Goal: Task Accomplishment & Management: Use online tool/utility

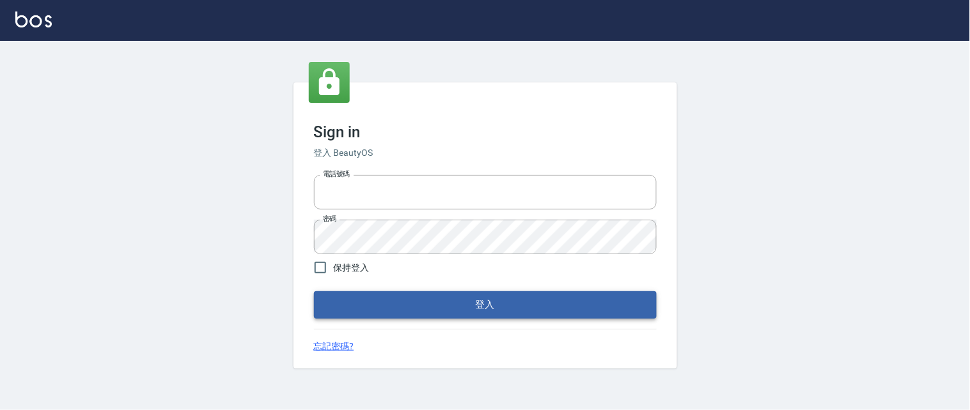
type input "0931911003"
drag, startPoint x: 404, startPoint y: 301, endPoint x: 465, endPoint y: 314, distance: 62.2
click at [405, 301] on button "登入" at bounding box center [485, 304] width 343 height 27
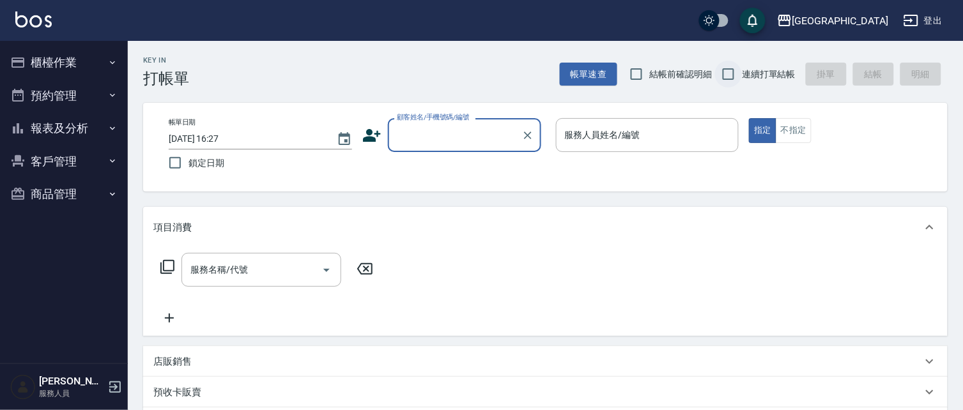
drag, startPoint x: 627, startPoint y: 75, endPoint x: 719, endPoint y: 70, distance: 92.1
click at [635, 72] on input "結帳前確認明細" at bounding box center [636, 74] width 27 height 27
checkbox input "true"
drag, startPoint x: 719, startPoint y: 70, endPoint x: 624, endPoint y: 104, distance: 100.5
click at [720, 70] on input "連續打單結帳" at bounding box center [728, 74] width 27 height 27
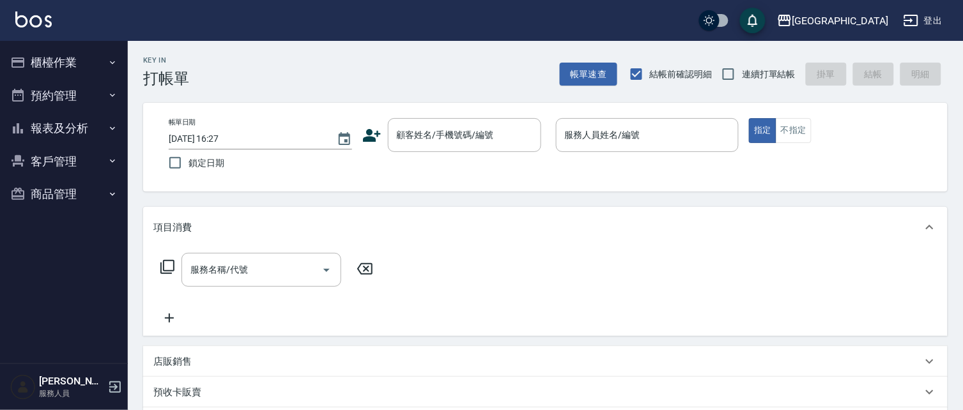
checkbox input "true"
drag, startPoint x: 427, startPoint y: 144, endPoint x: 380, endPoint y: 143, distance: 46.7
click at [424, 143] on input "顧客姓名/手機號碼/編號" at bounding box center [455, 135] width 123 height 22
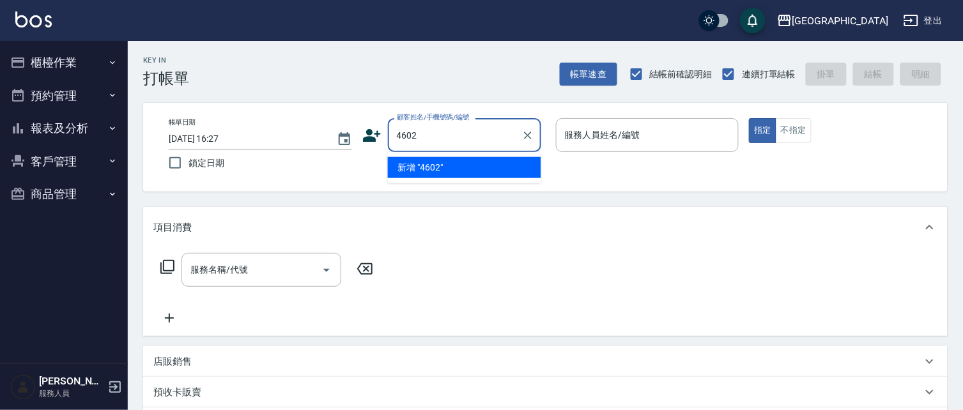
type input "4602"
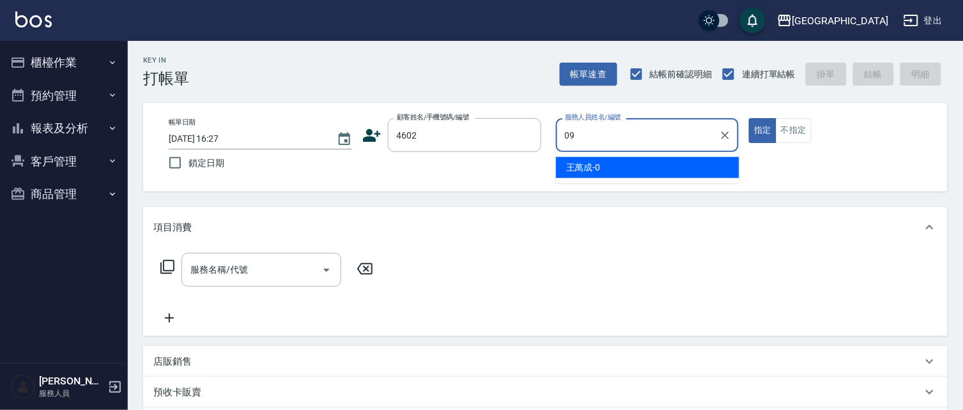
type input "[PERSON_NAME]-09"
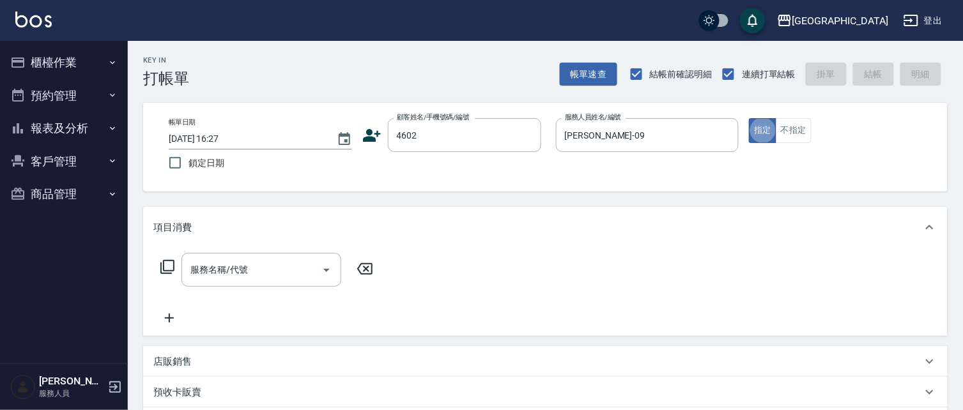
type button "true"
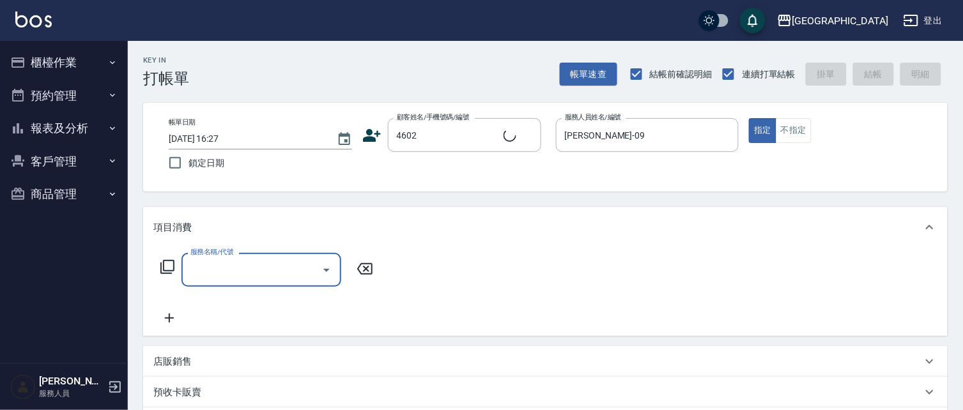
type input "[PERSON_NAME]/4602_[PERSON_NAME]/4602"
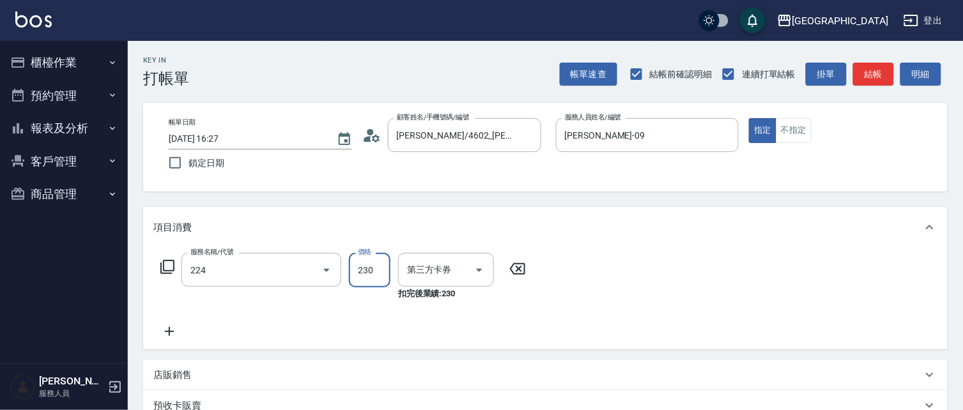
type input "洗髮(卡)230(224)"
type input "舊有卡券"
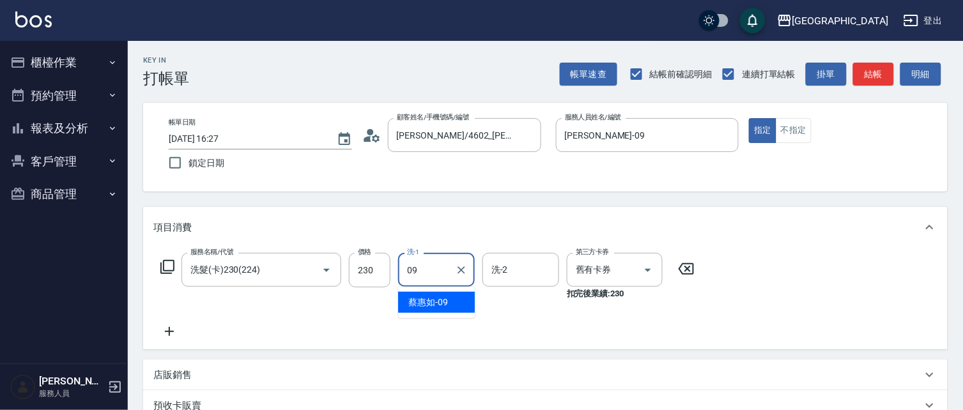
type input "[PERSON_NAME]-09"
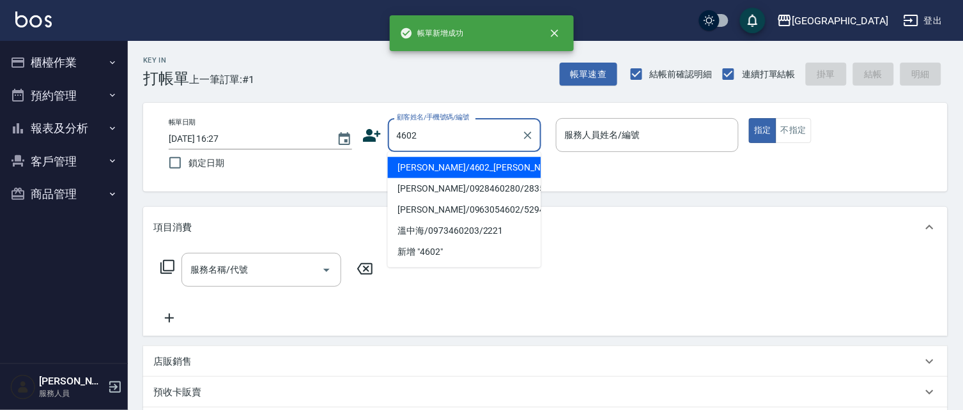
type input "4602"
type input "09"
type input "[PERSON_NAME]/4602_[PERSON_NAME]/4602"
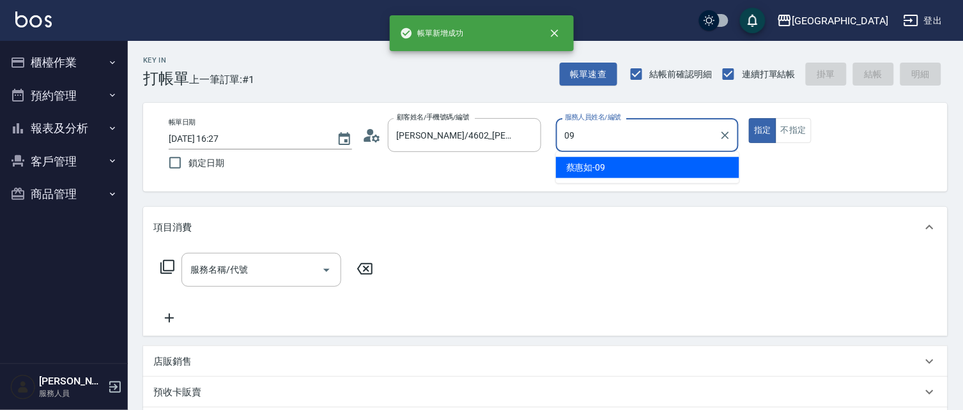
type input "[PERSON_NAME]-09"
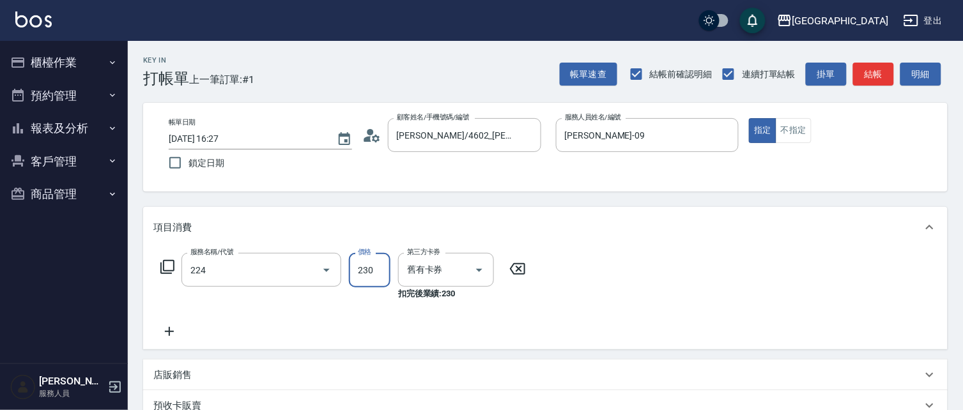
type input "洗髮(卡)230(224)"
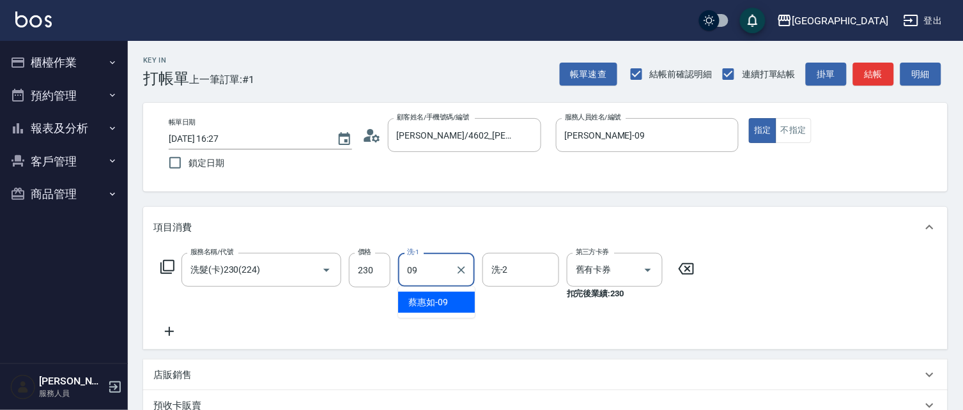
type input "[PERSON_NAME]-09"
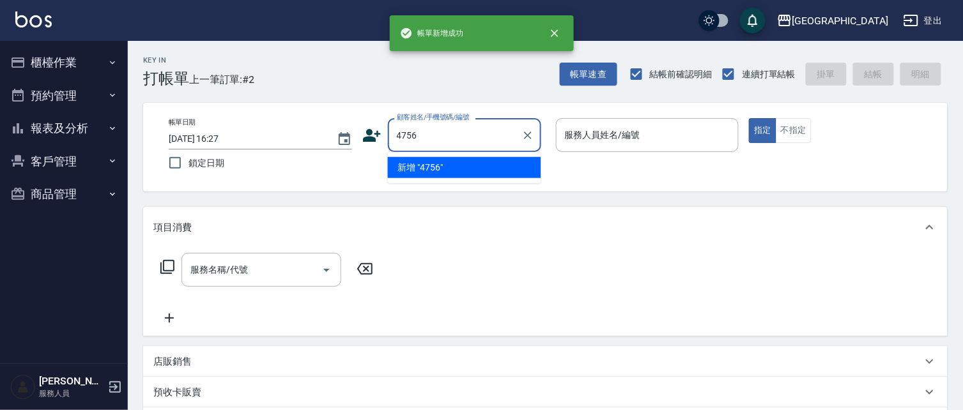
type input "4756"
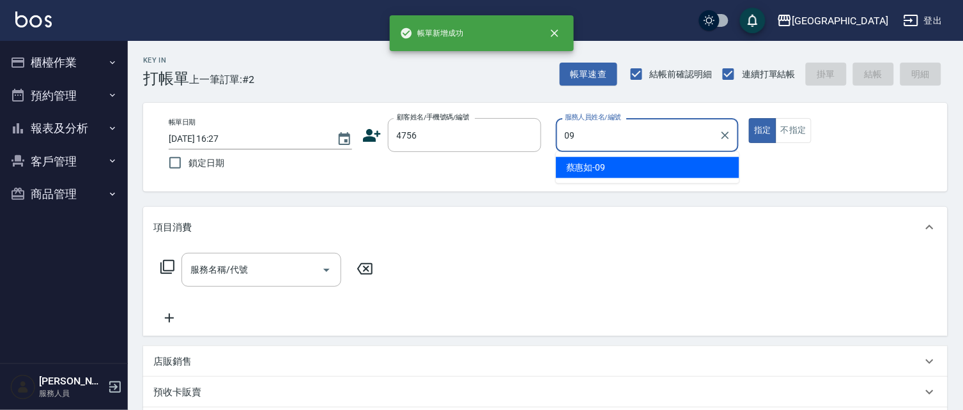
type input "[PERSON_NAME]-09"
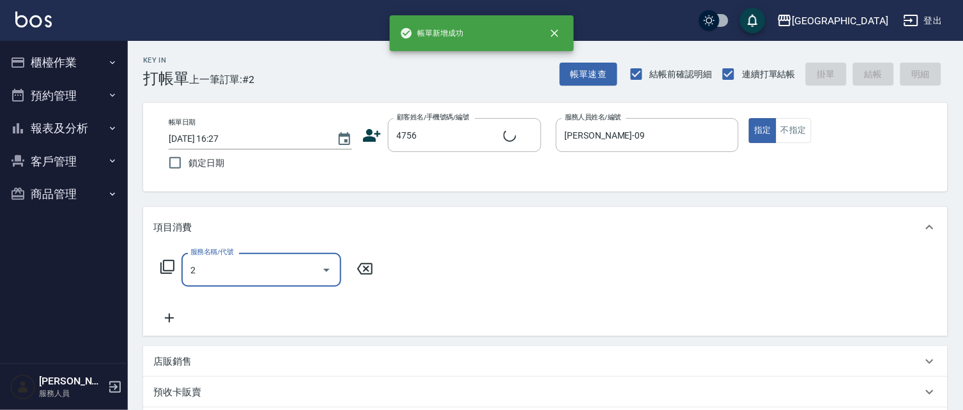
type input "22"
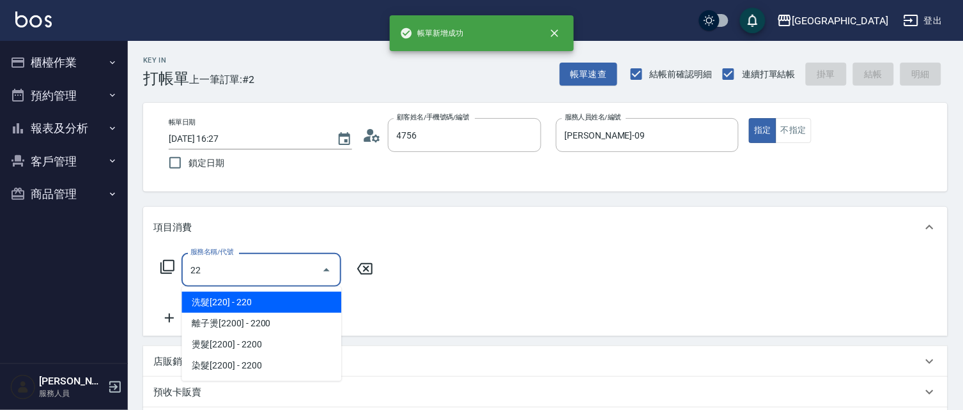
type input "[PERSON_NAME]/0926980430/4756"
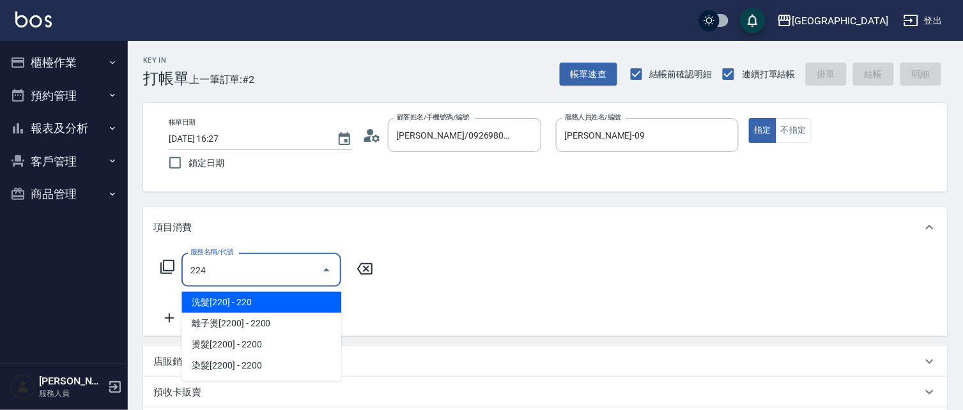
type input "洗髮(卡)230(224)"
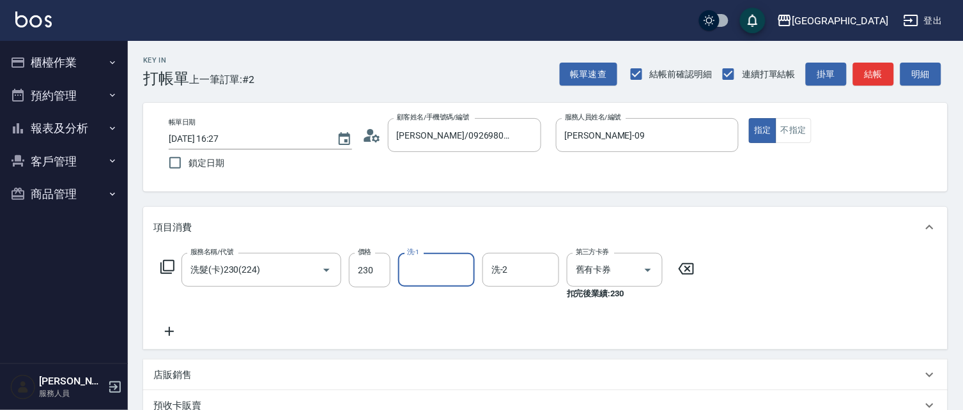
type input "0"
type input "[PERSON_NAME]-15"
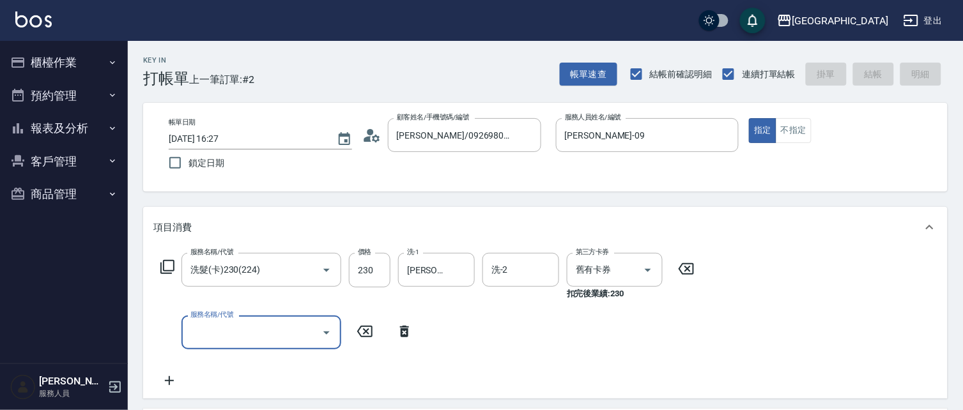
type input "[DATE] 16:28"
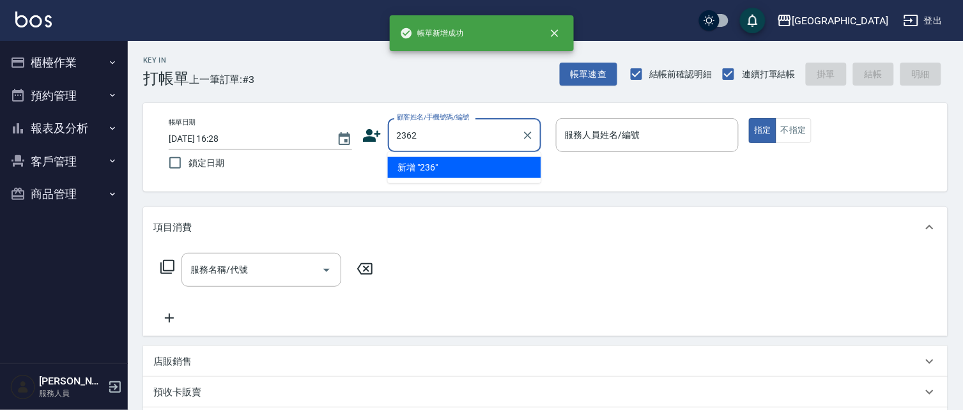
type input "2362"
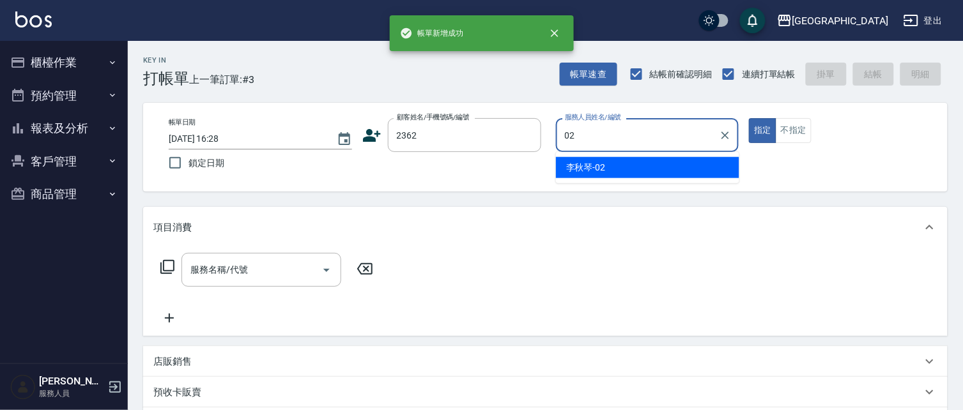
type input "[PERSON_NAME]-02"
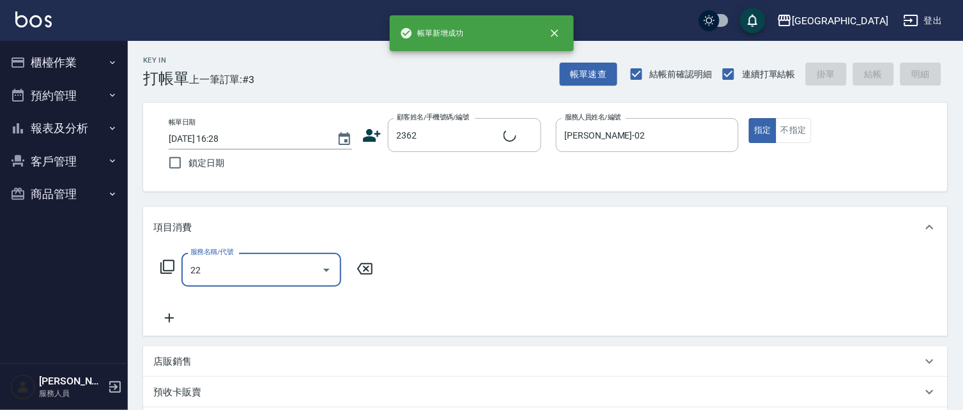
type input "224"
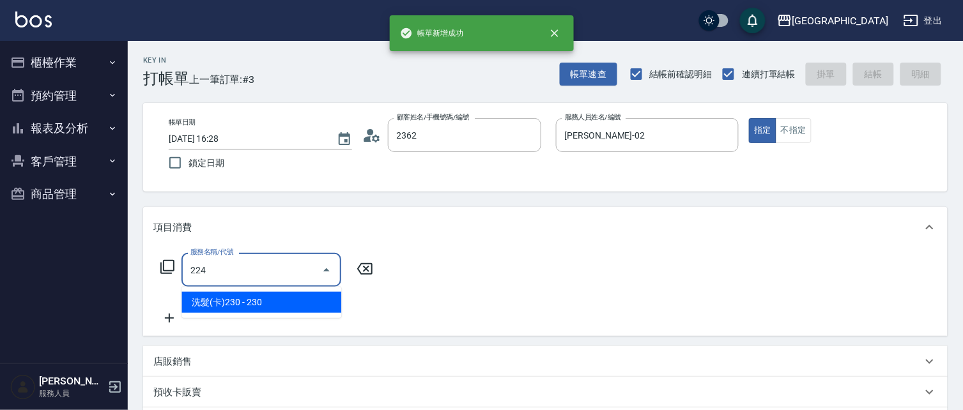
type input "紀憲政/0922945859/2362"
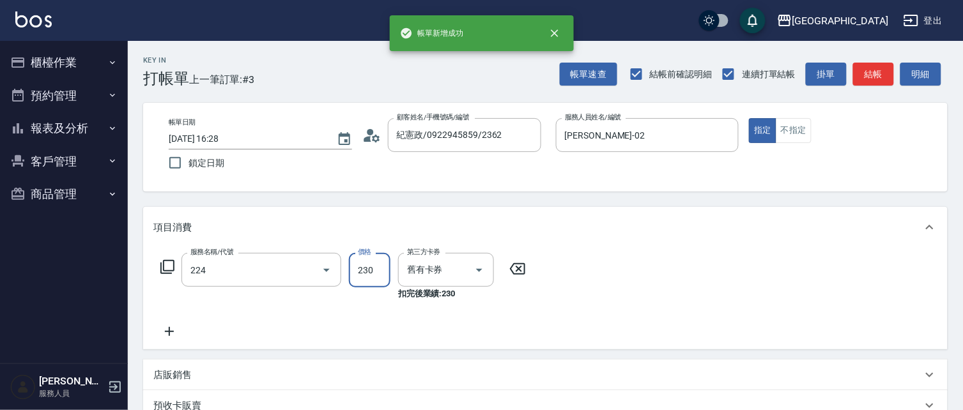
type input "洗髮(卡)230(224)"
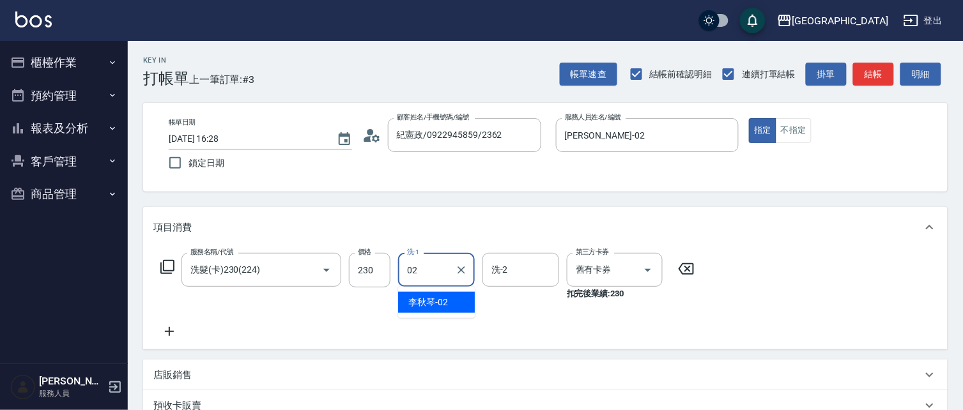
type input "[PERSON_NAME]-02"
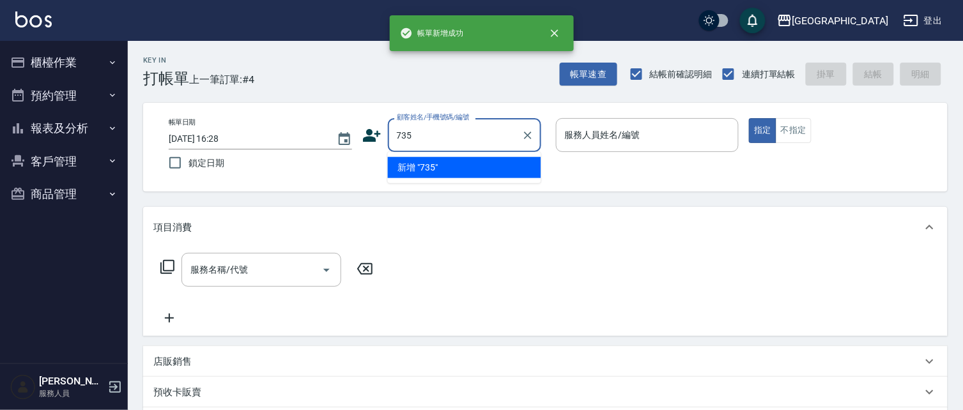
type input "735"
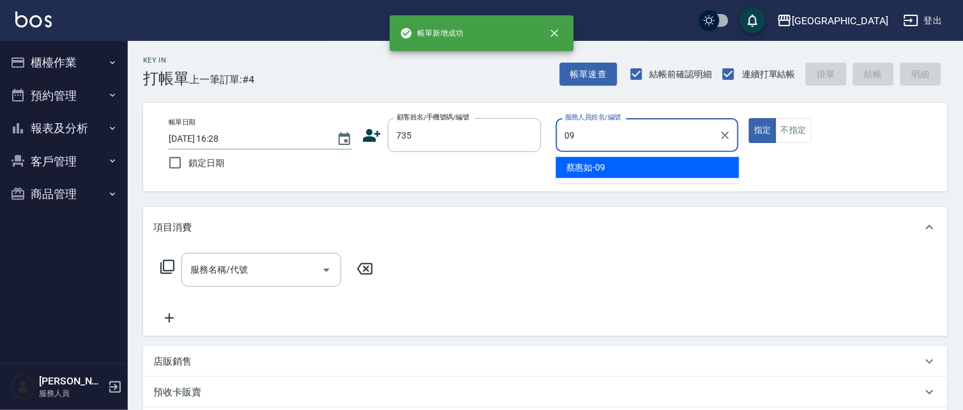
type input "[PERSON_NAME]-09"
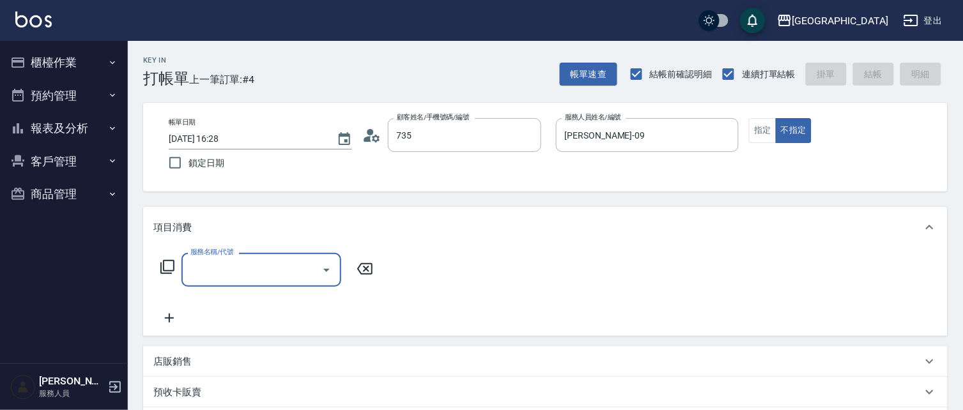
type input "[PERSON_NAME]/ 0958338986/735"
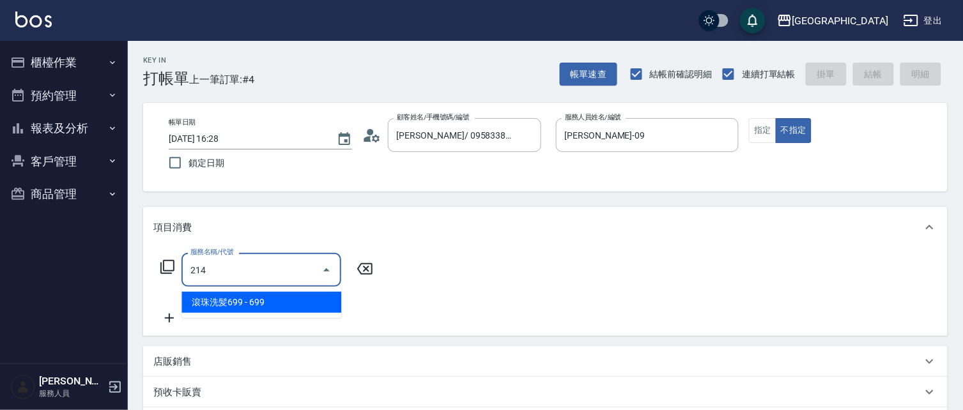
type input "滾珠洗髪699(214)"
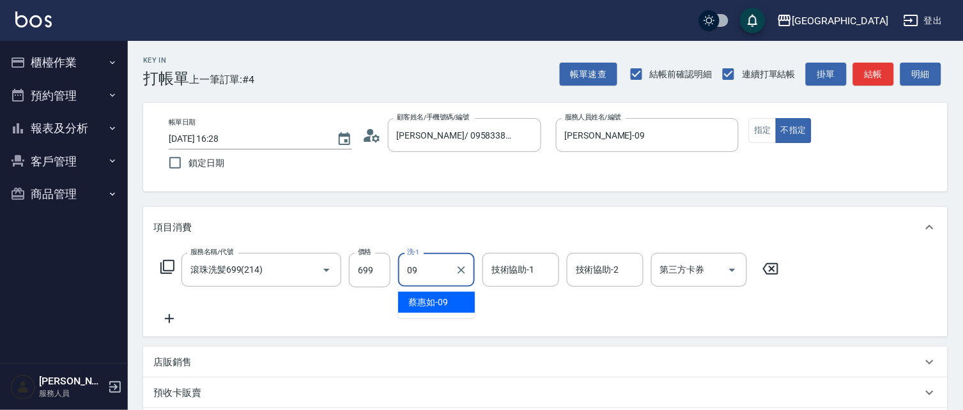
type input "[PERSON_NAME]-09"
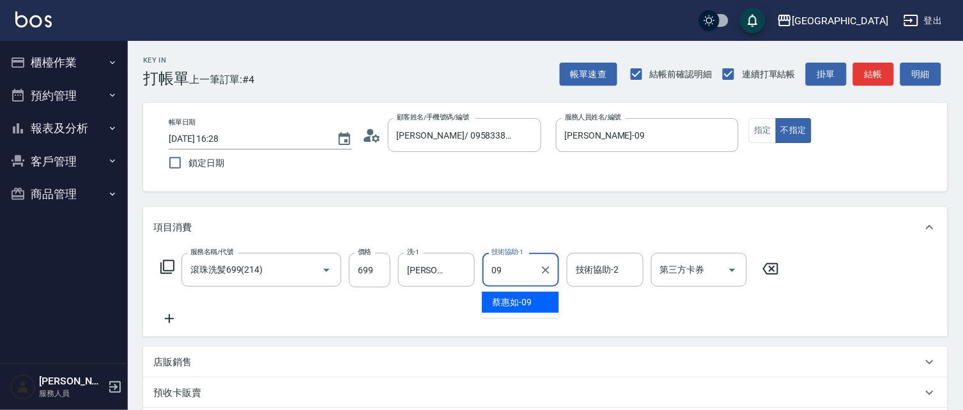
type input "[PERSON_NAME]-09"
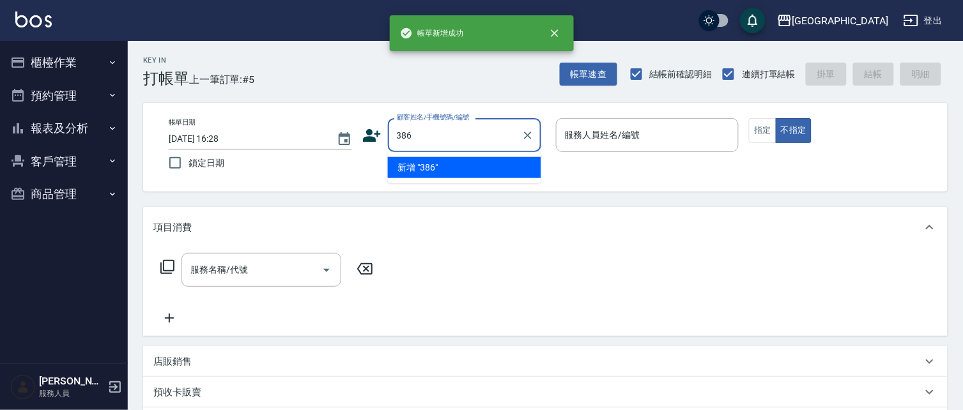
type input "386"
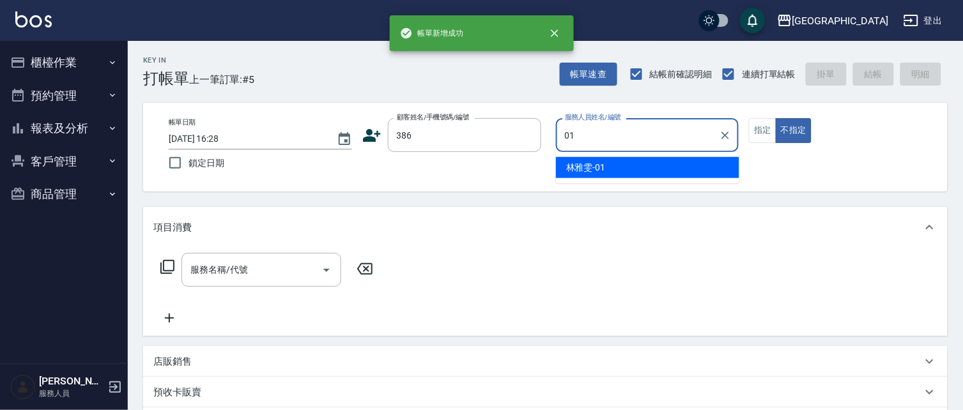
type input "[PERSON_NAME]-01"
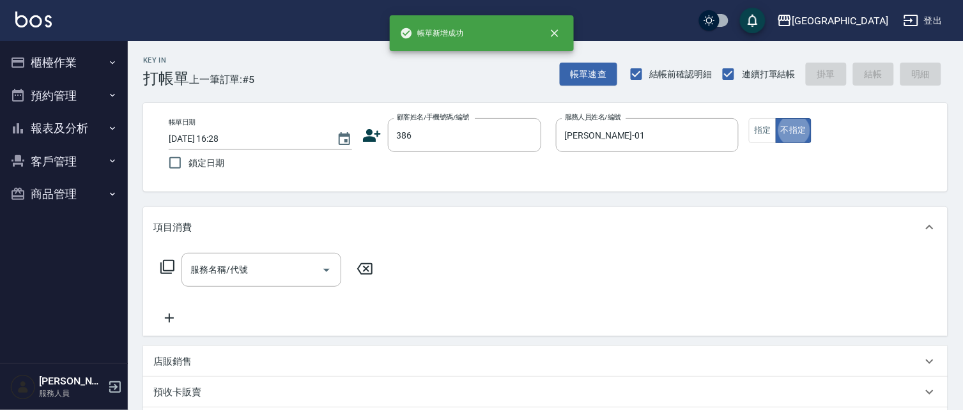
type button "false"
type input "[PERSON_NAME]/0937838394/386"
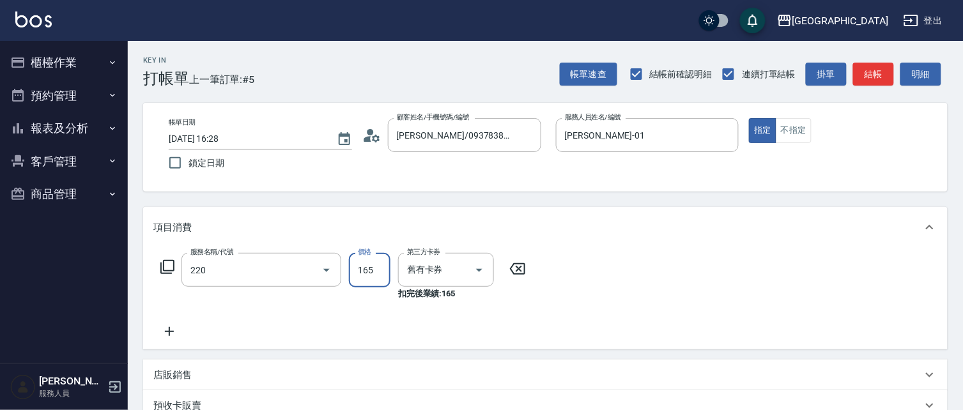
type input "洗髮卡券(165)(220)"
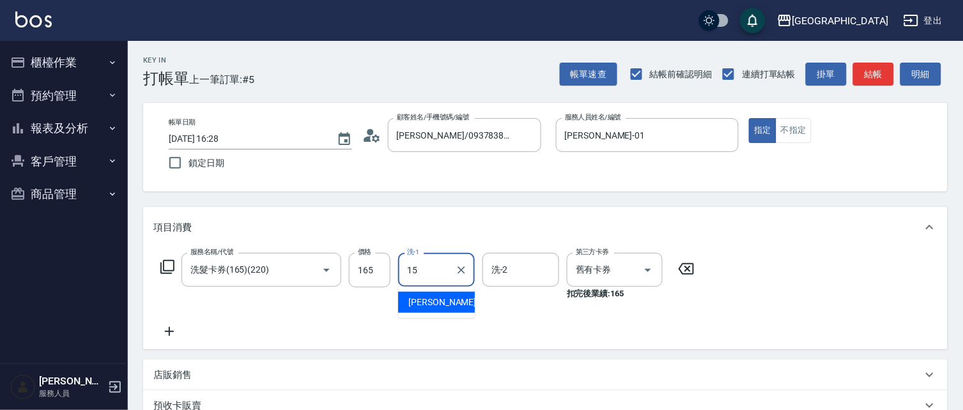
type input "[PERSON_NAME]-15"
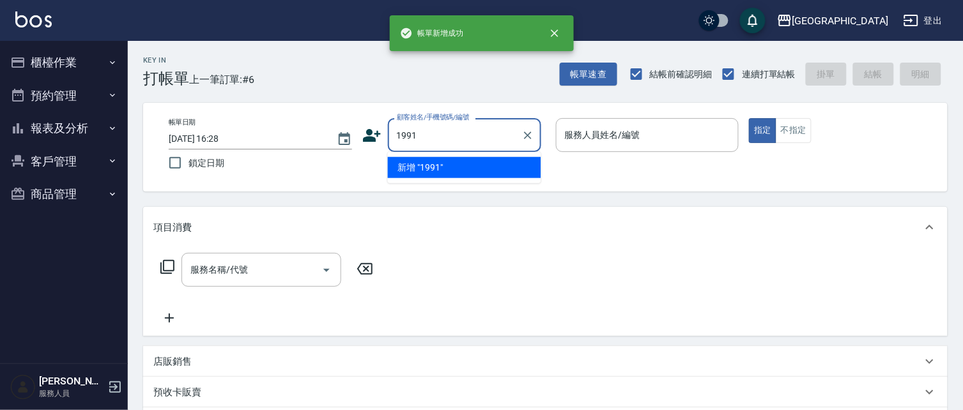
type input "1991"
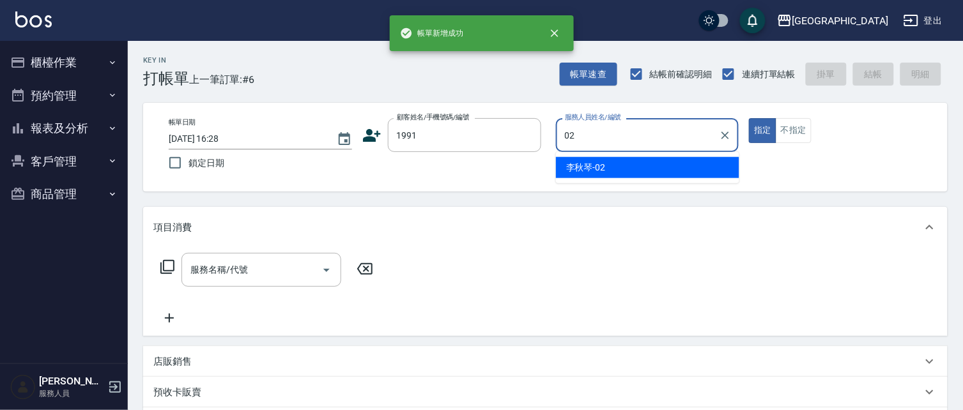
type input "[PERSON_NAME]-02"
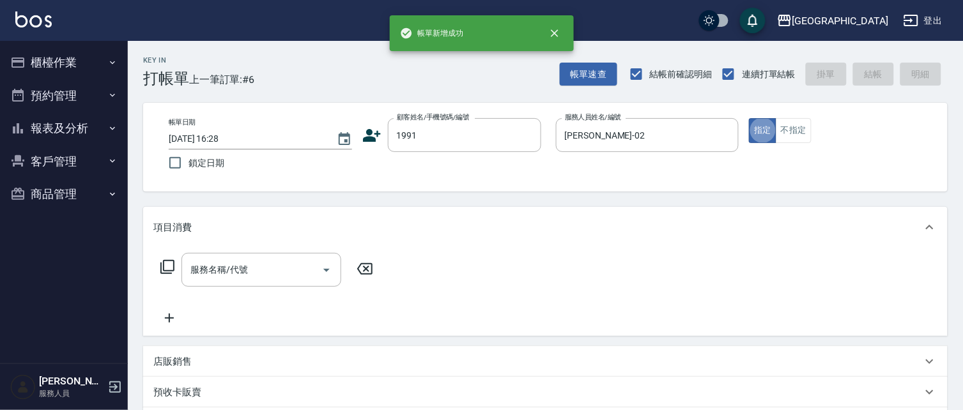
type input "2"
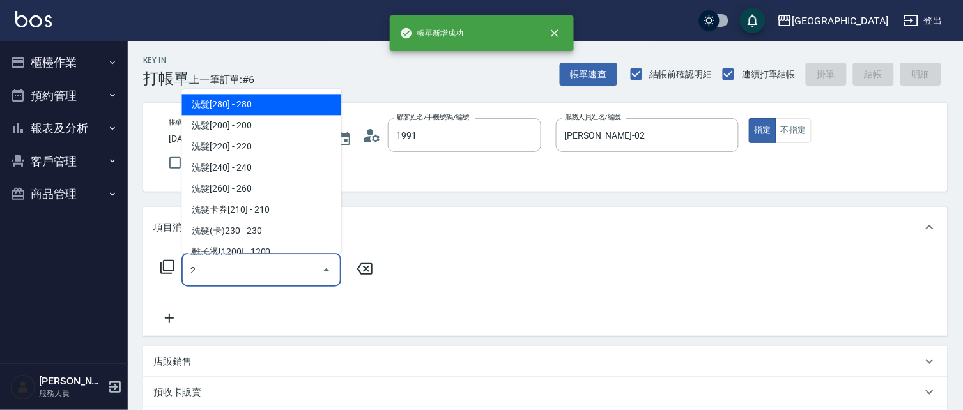
type input "[PERSON_NAME]/0928625099/1991"
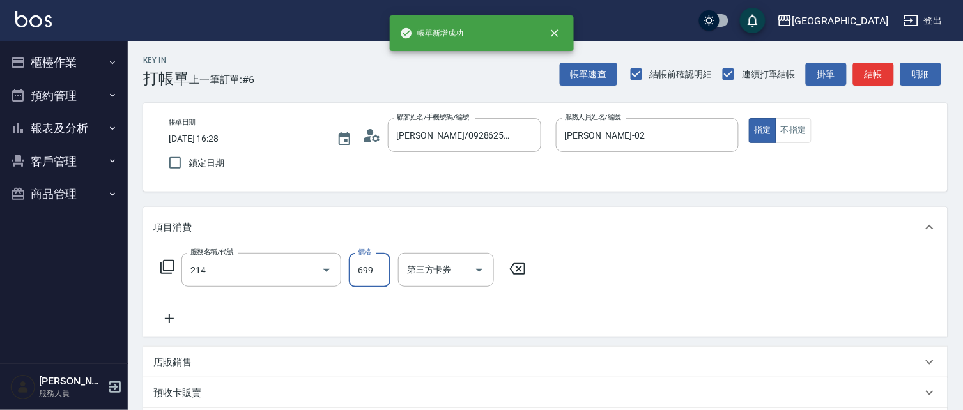
type input "滾珠洗髪699(214)"
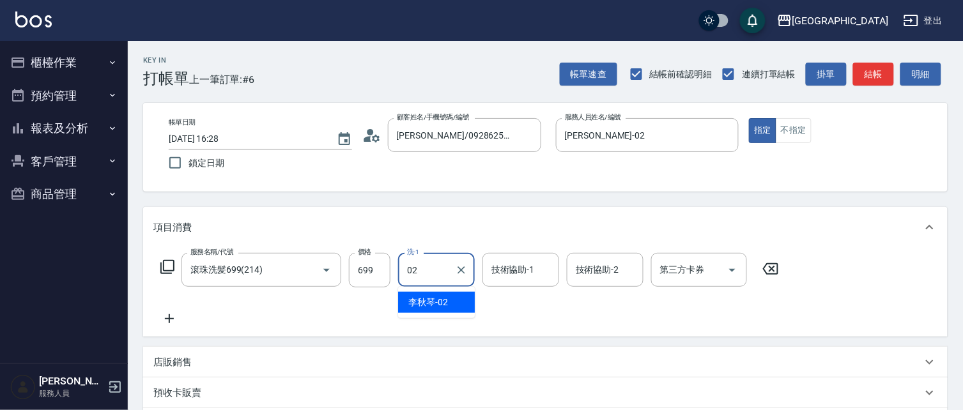
type input "[PERSON_NAME]-02"
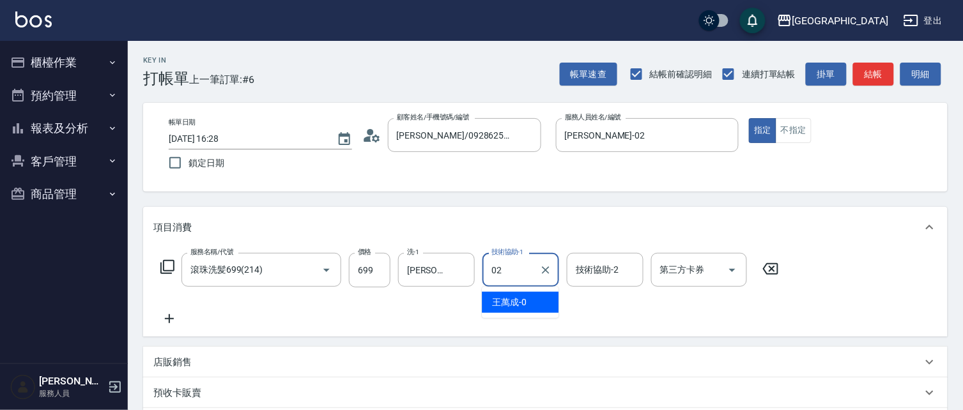
type input "[PERSON_NAME]-02"
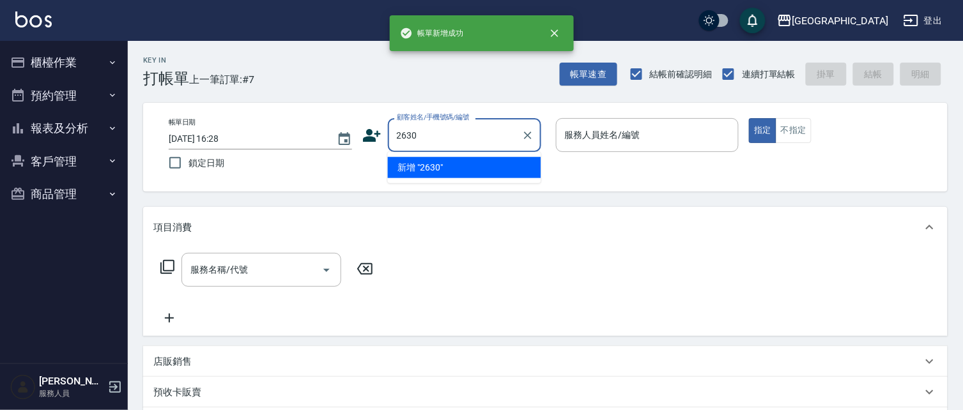
type input "2630"
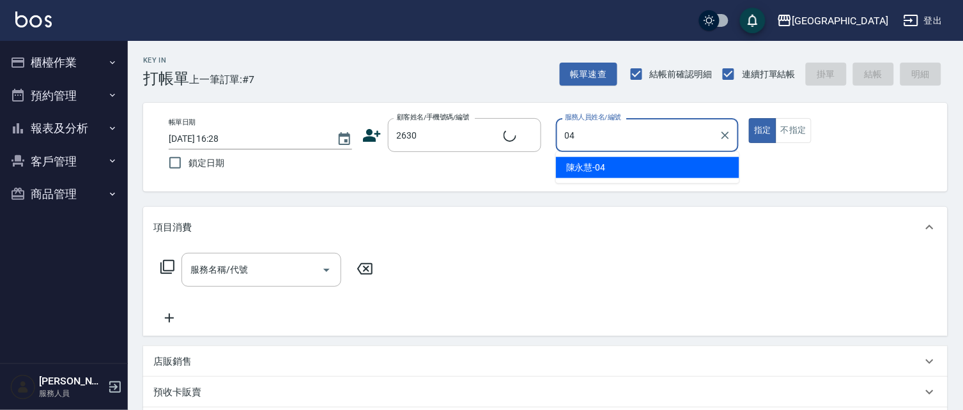
type input "[PERSON_NAME]-04"
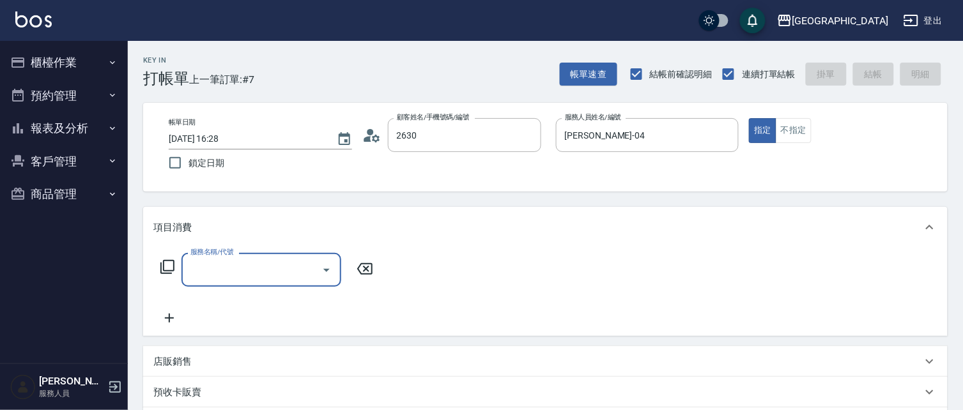
type input "[PERSON_NAME]/2630_[PERSON_NAME]/2630"
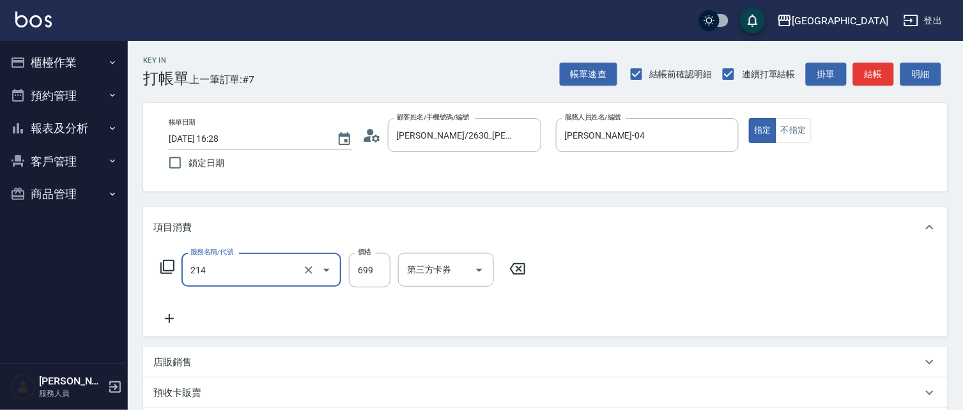
type input "滾珠洗髪699(214)"
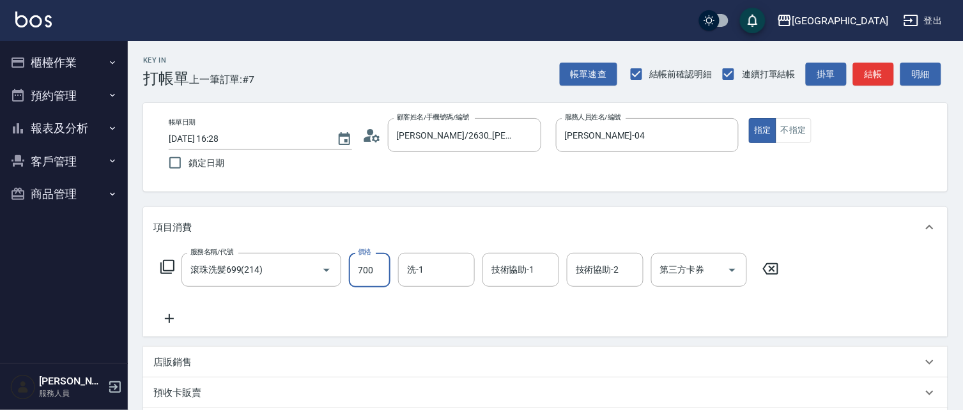
type input "700"
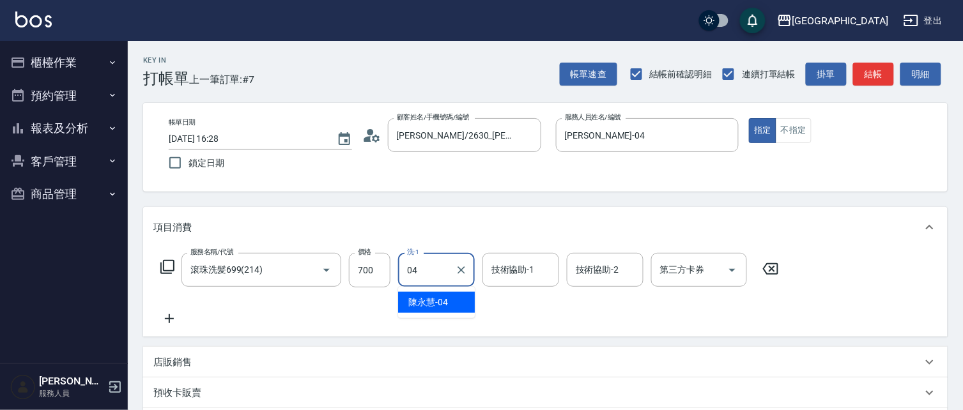
type input "[PERSON_NAME]-04"
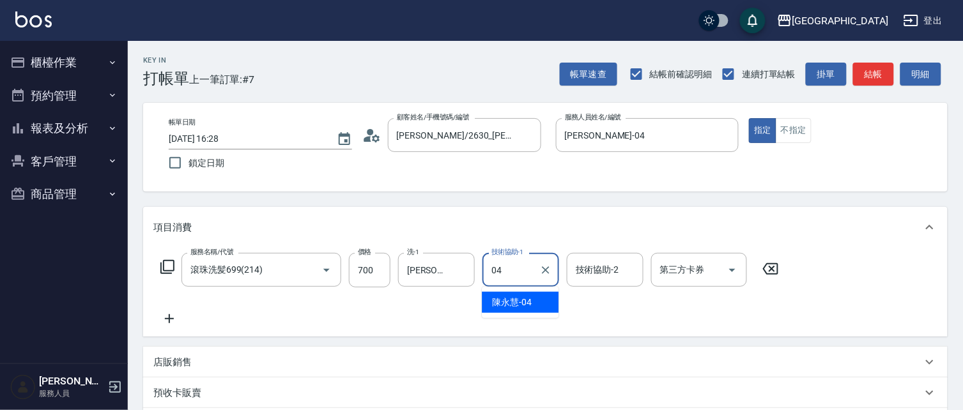
type input "[PERSON_NAME]-04"
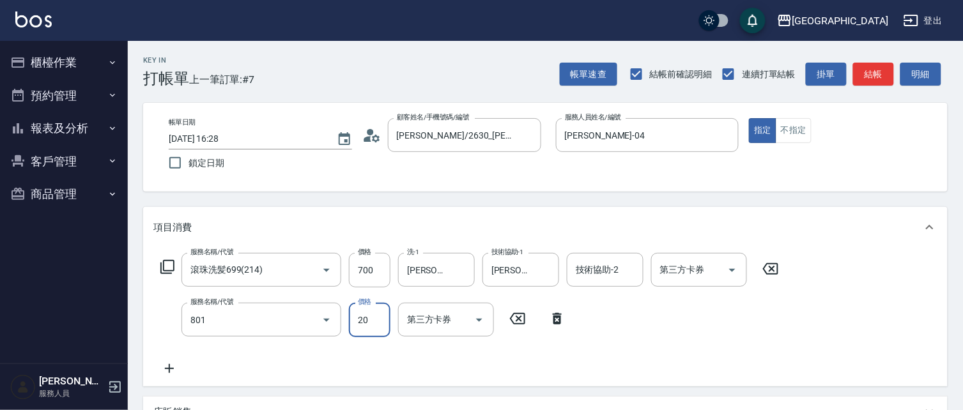
type input "潤絲(801)"
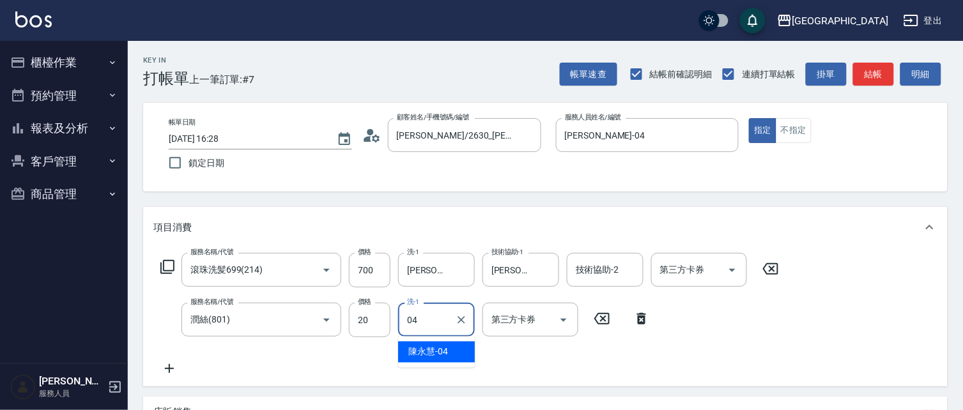
type input "[PERSON_NAME]-04"
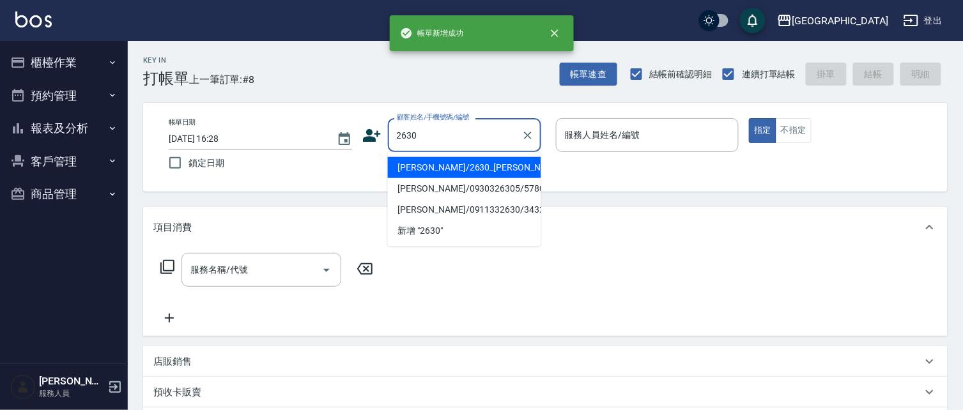
type input "[PERSON_NAME]/2630_[PERSON_NAME]/2630"
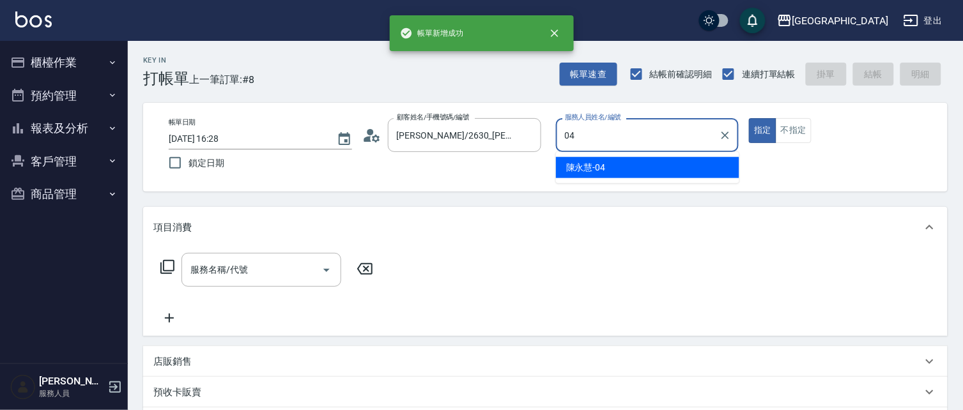
type input "0"
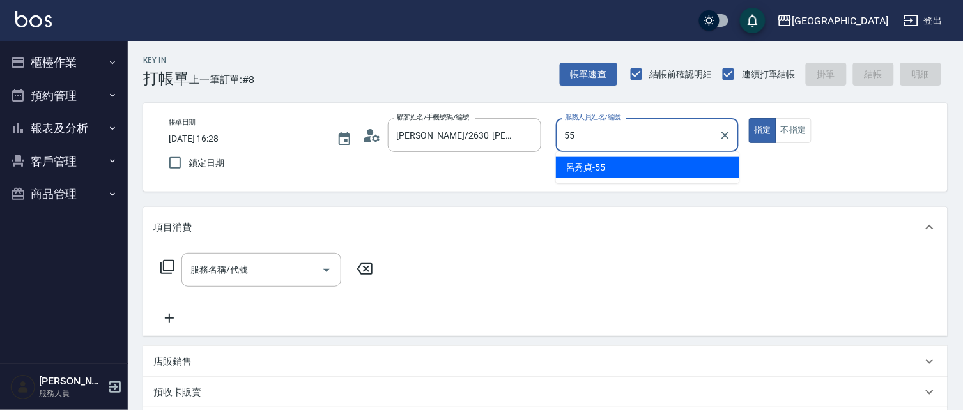
type input "[PERSON_NAME]-55"
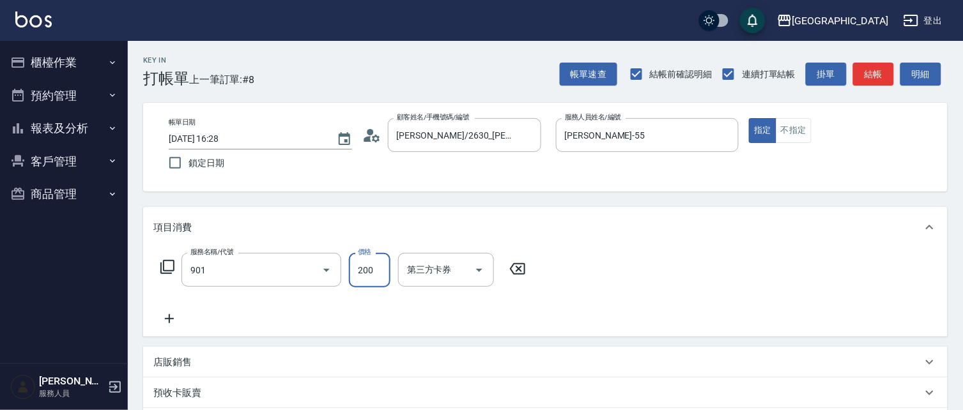
type input "修手(901)"
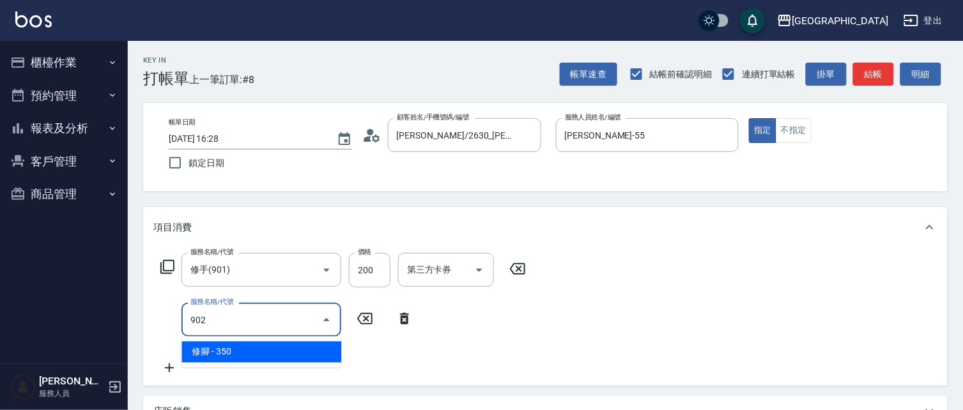
type input "修腳(902)"
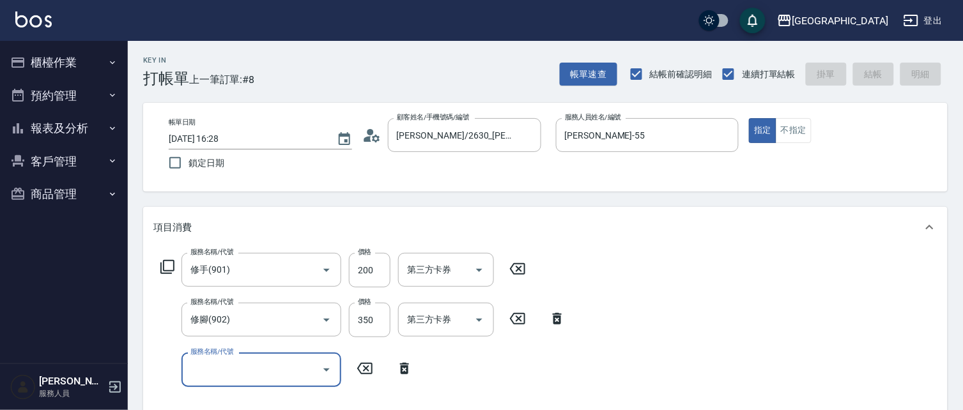
type input "[DATE] 16:29"
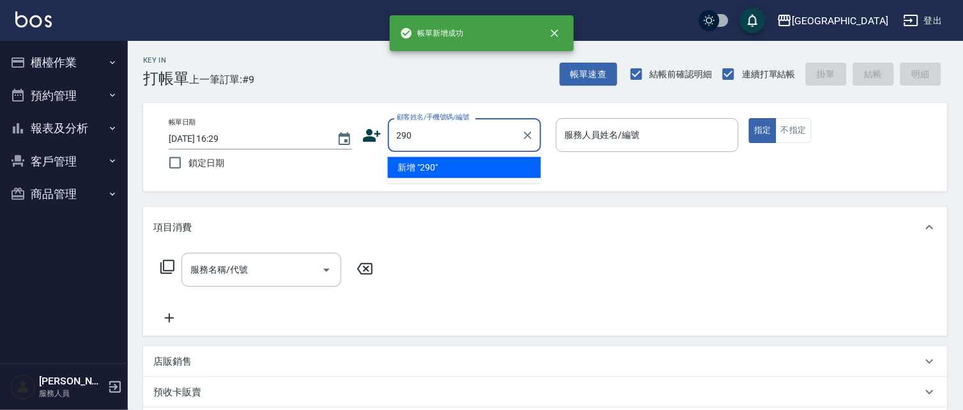
type input "290"
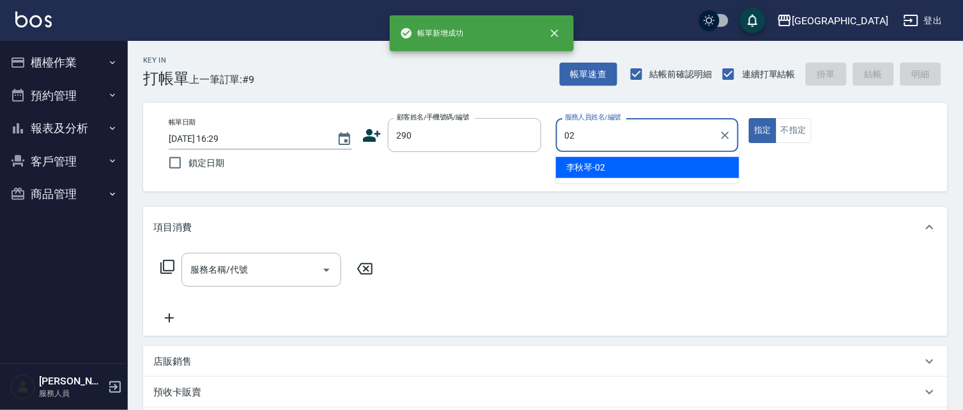
type input "[PERSON_NAME]-02"
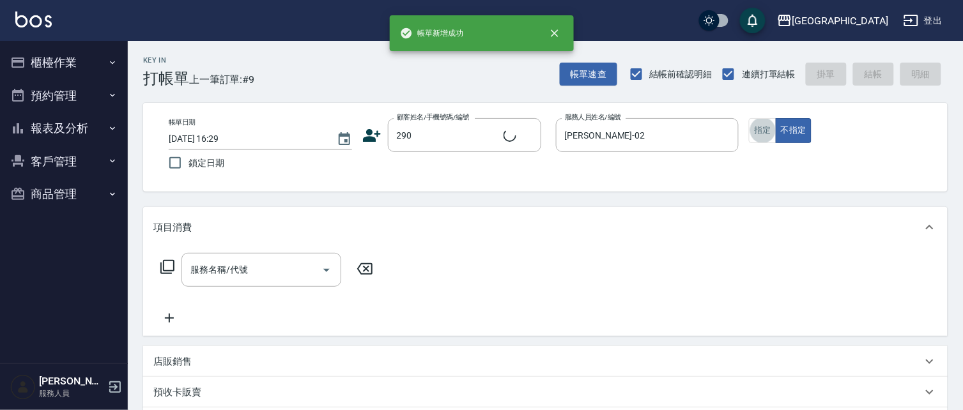
type input "[PERSON_NAME]/0989688802/290"
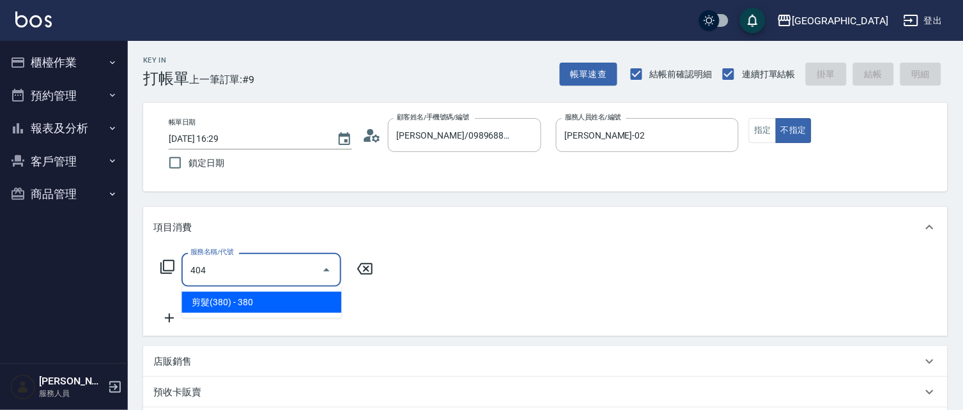
type input "剪髮(380)(404)"
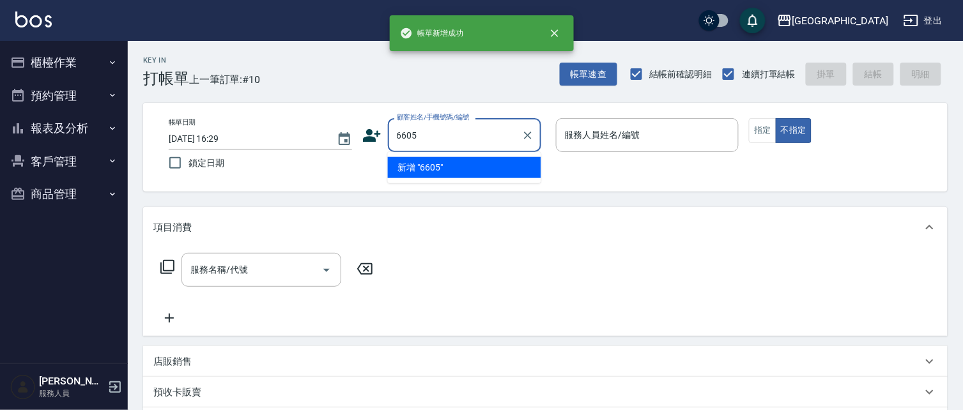
type input "6605"
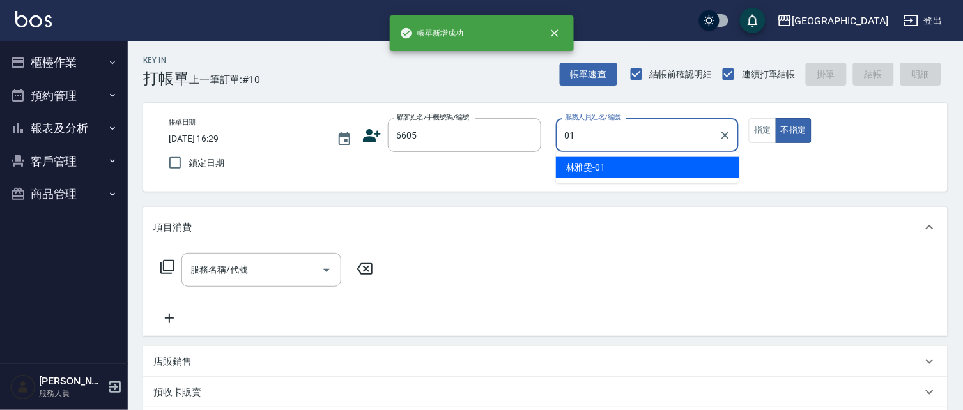
type input "[PERSON_NAME]-01"
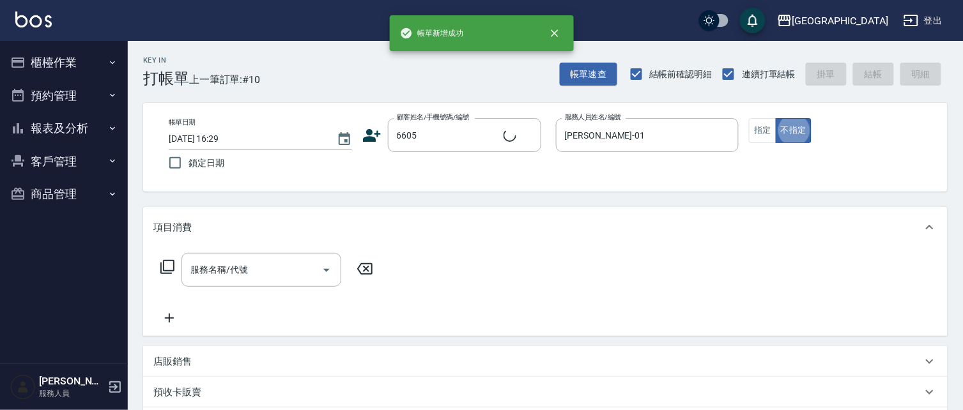
type input "林碧連/6605_林碧連/6605"
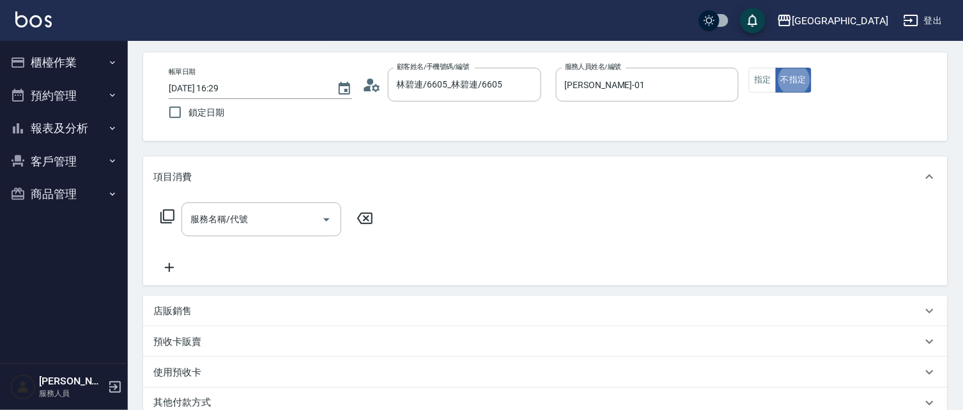
scroll to position [51, 0]
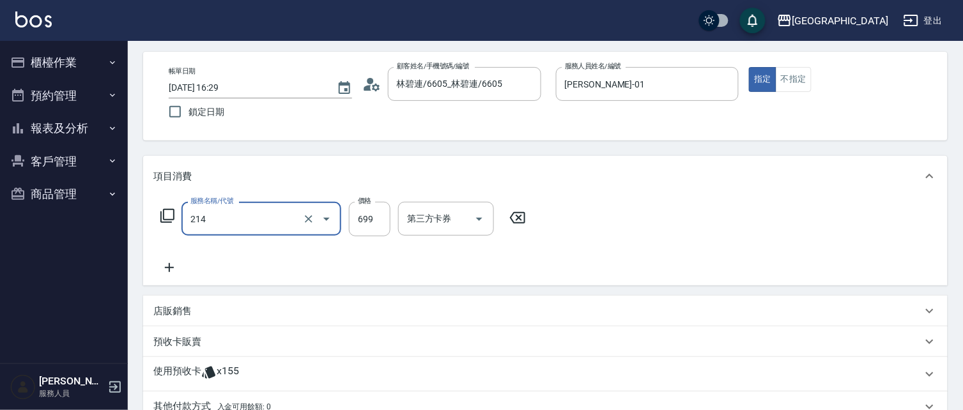
type input "滾珠洗髪699(214)"
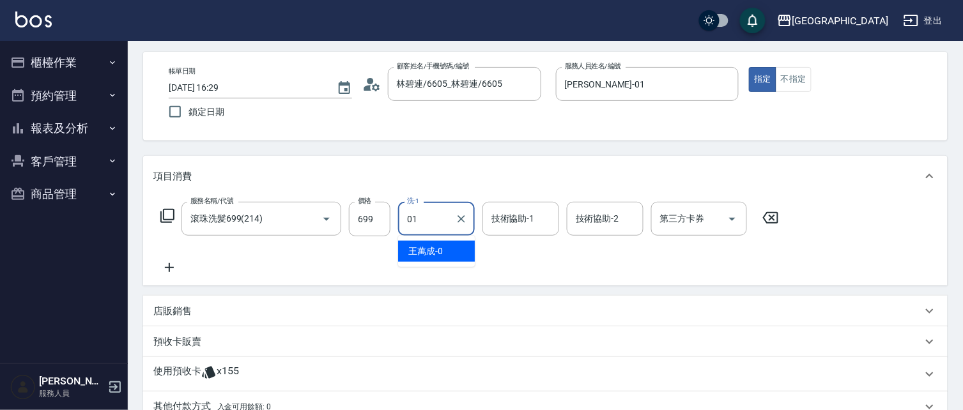
type input "[PERSON_NAME]-01"
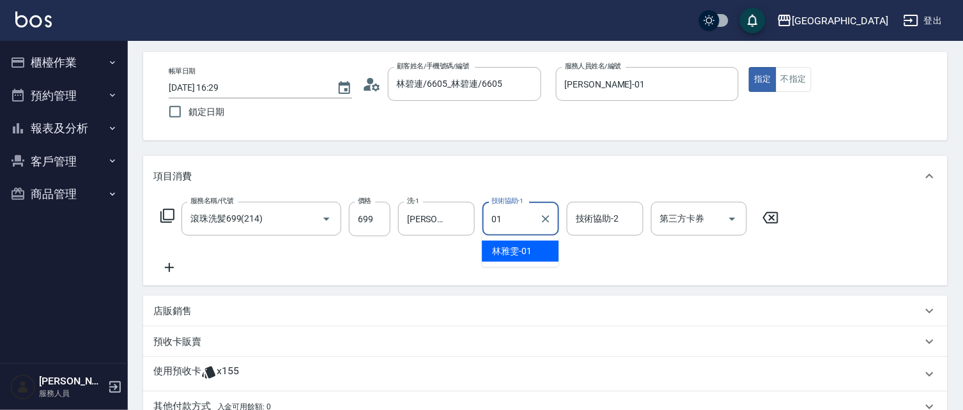
type input "[PERSON_NAME]-01"
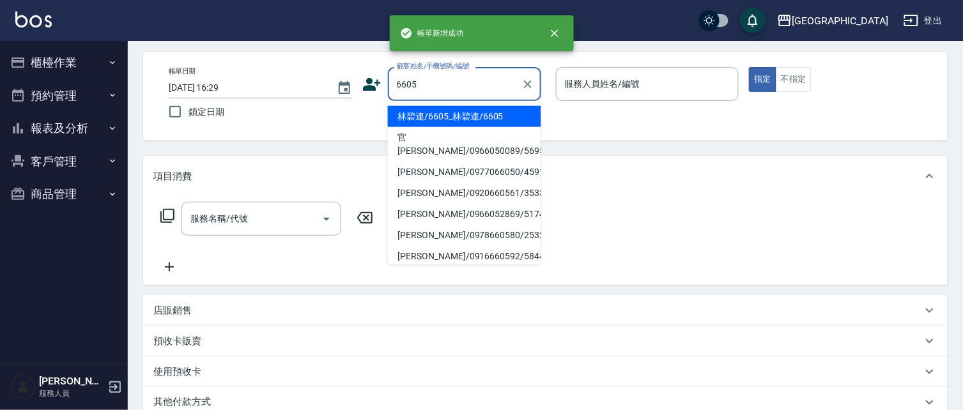
type input "林碧連/6605_林碧連/6605"
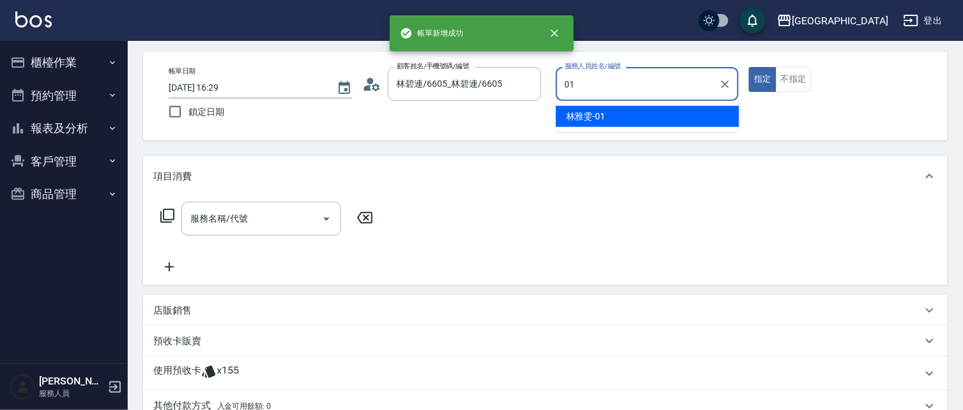
type input "[PERSON_NAME]-01"
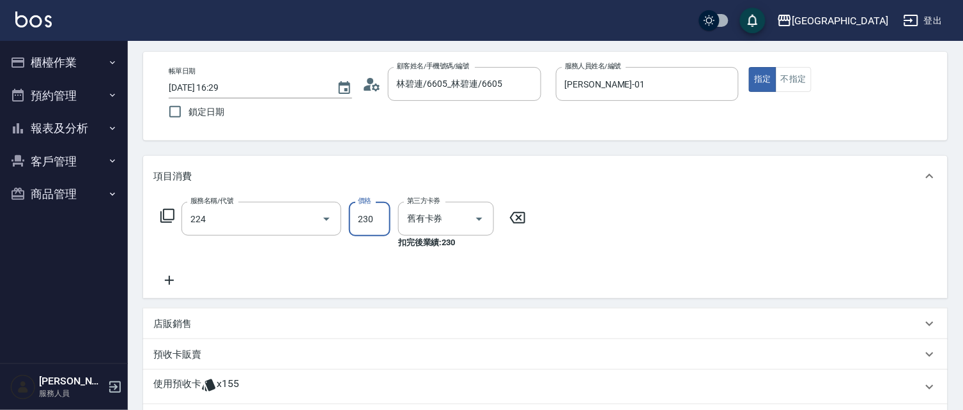
type input "洗髮(卡)230(224)"
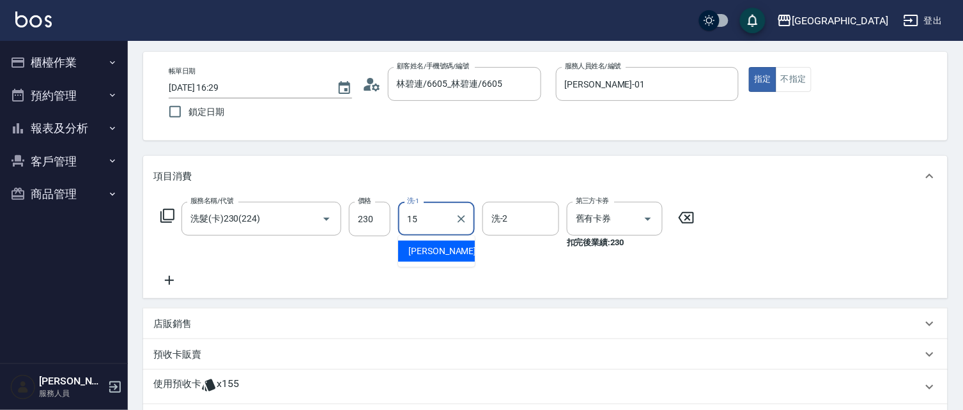
type input "[PERSON_NAME]-15"
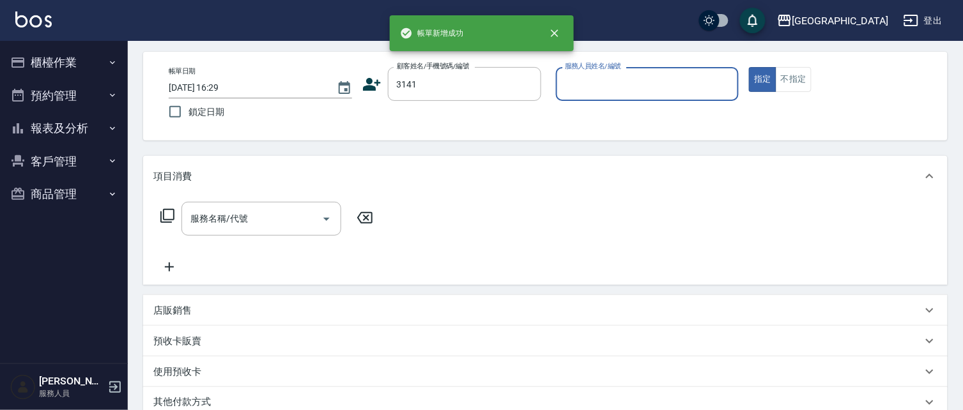
type input "3141"
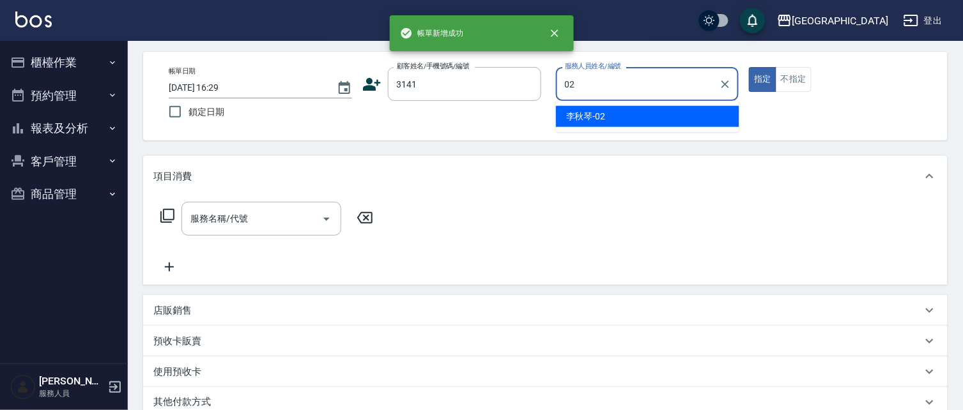
type input "[PERSON_NAME]-02"
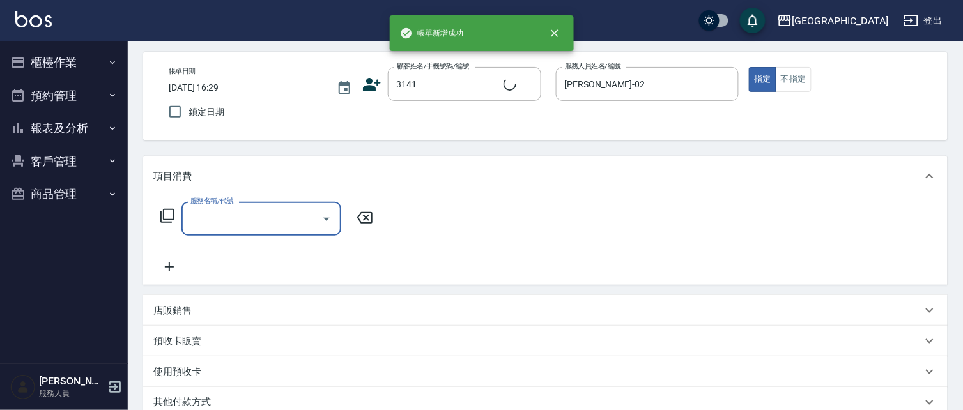
type input "2"
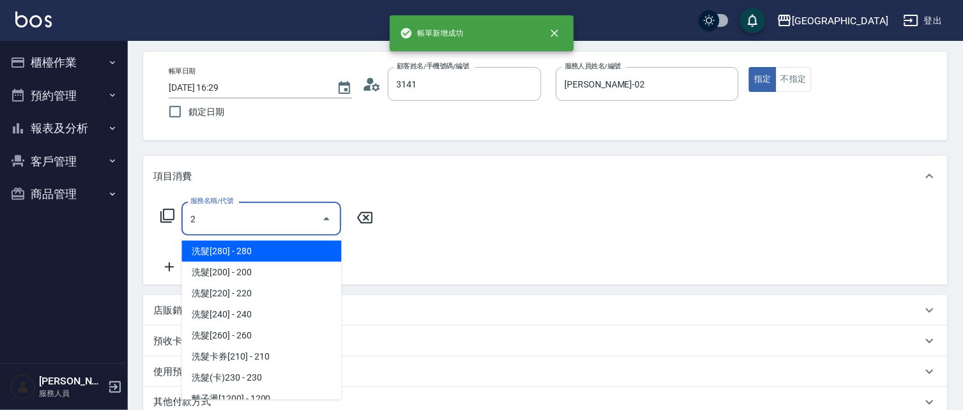
type input "[PERSON_NAME]/0986086430/3141"
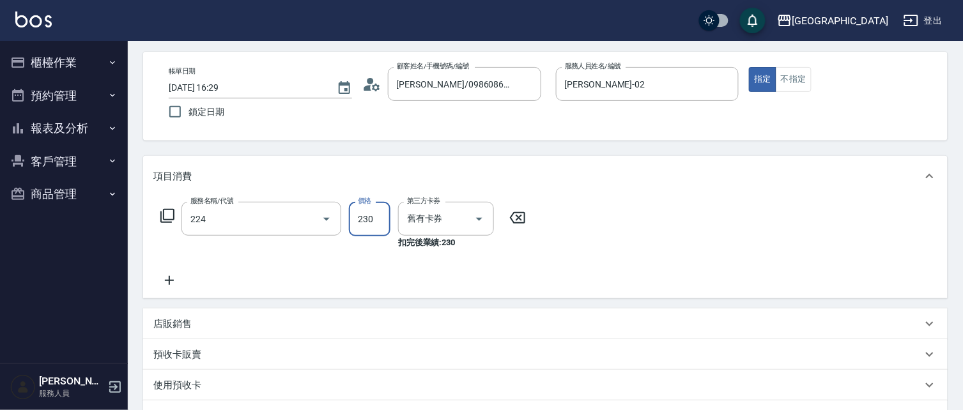
type input "洗髮(卡)230(224)"
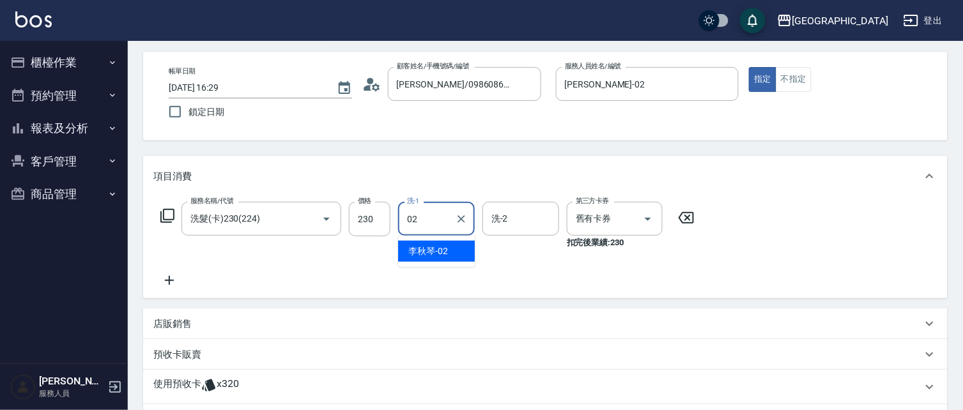
type input "[PERSON_NAME]-02"
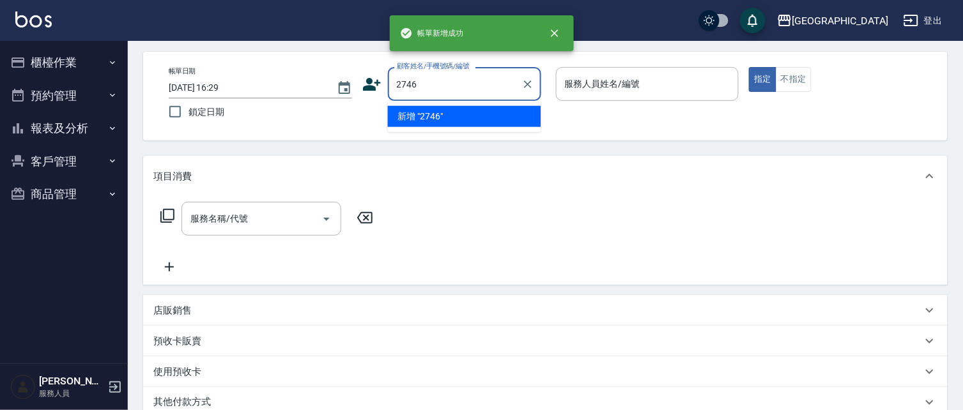
type input "2746"
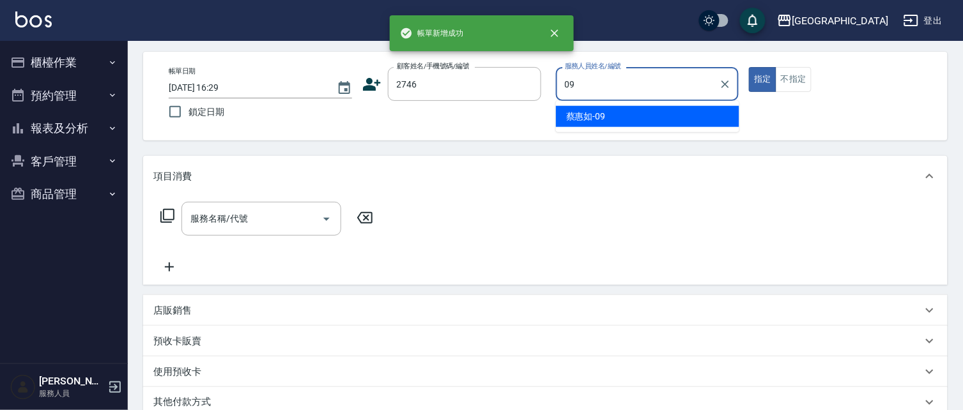
type input "[PERSON_NAME]-09"
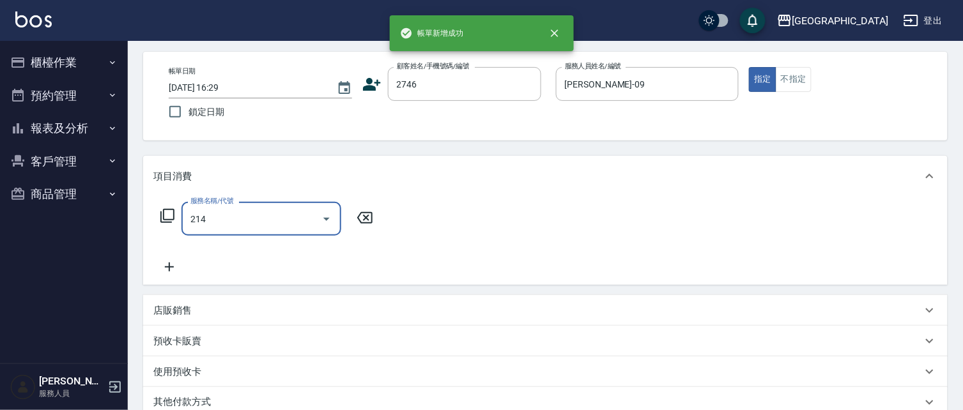
type input "214"
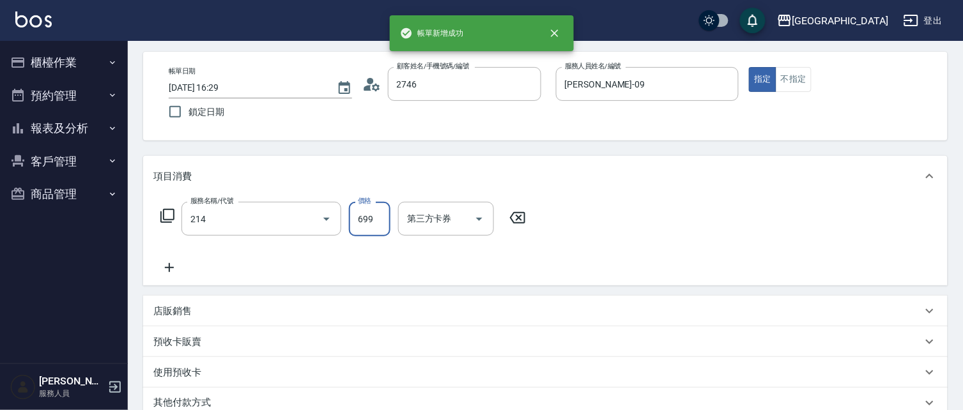
type input "[PERSON_NAME]/0928158205/2746"
type input "滾珠洗髪699(214)"
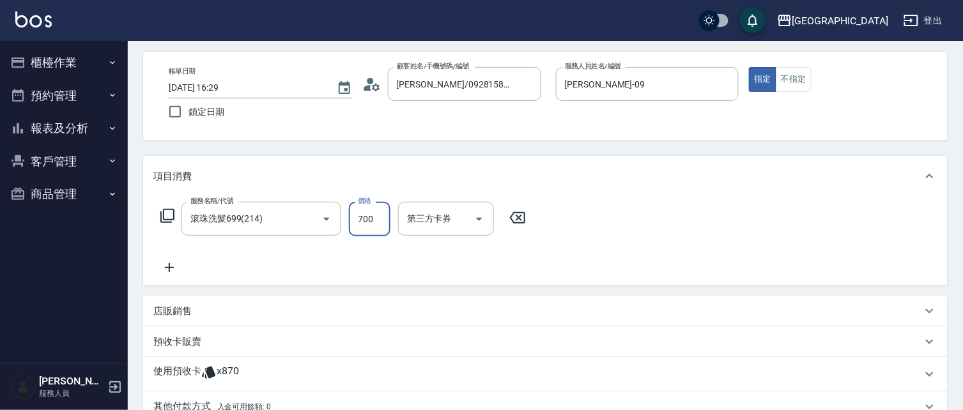
type input "700"
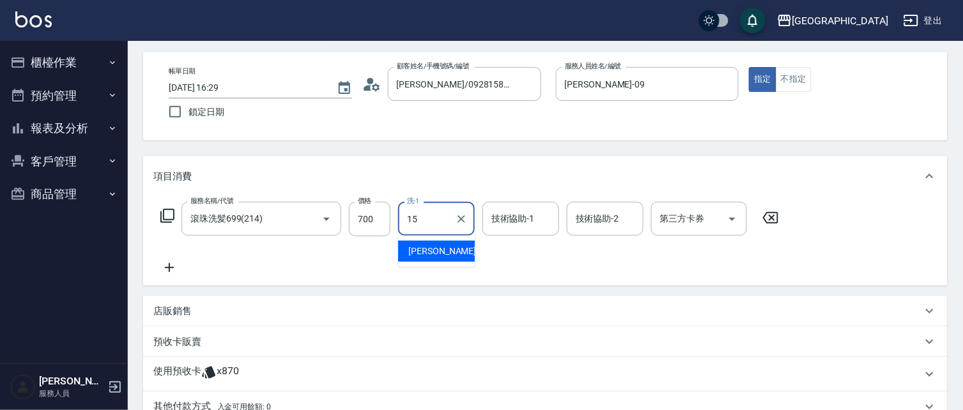
type input "[PERSON_NAME]-15"
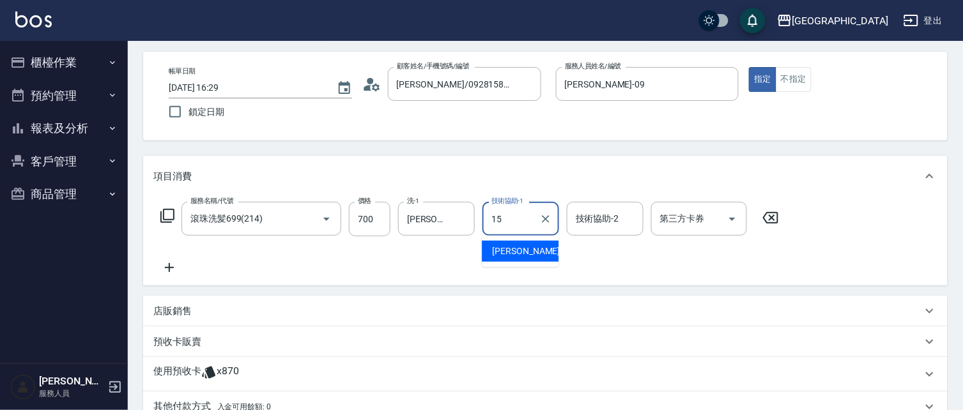
type input "[PERSON_NAME]-15"
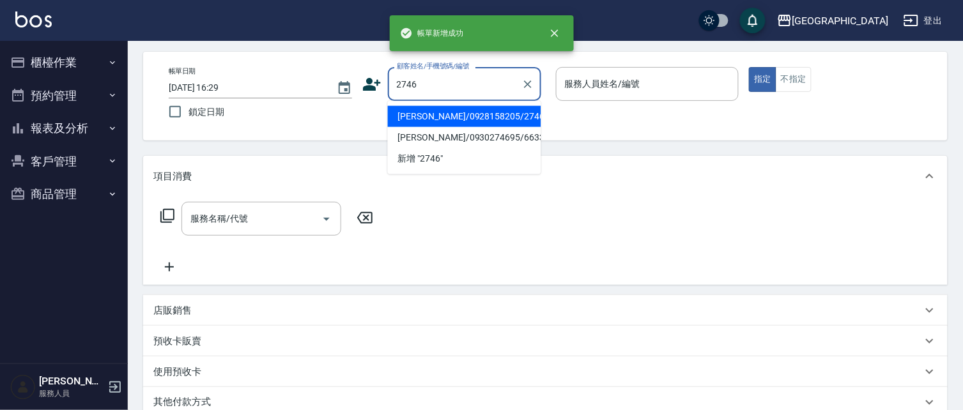
type input "2746"
type input "0"
type input "[PERSON_NAME]/0928158205/2746"
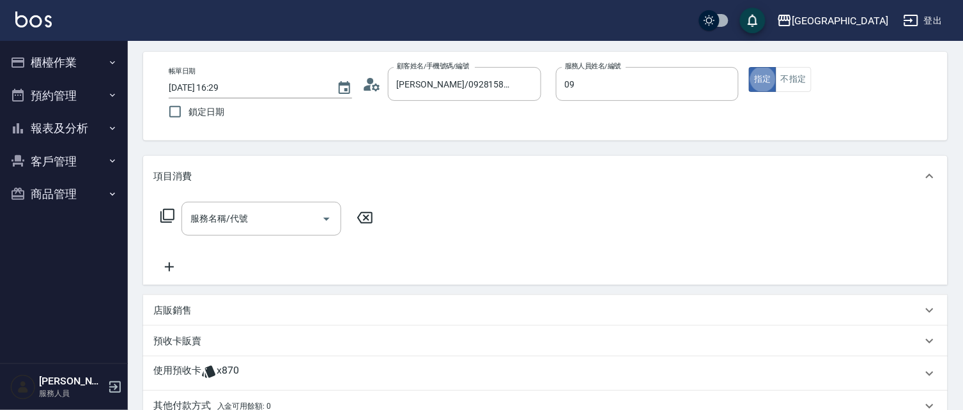
type input "[PERSON_NAME]-09"
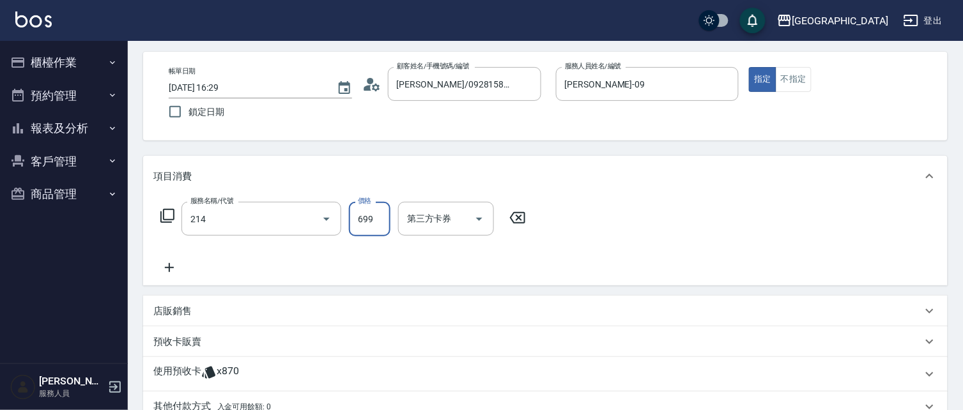
type input "滾珠洗髪699(214)"
type input "700"
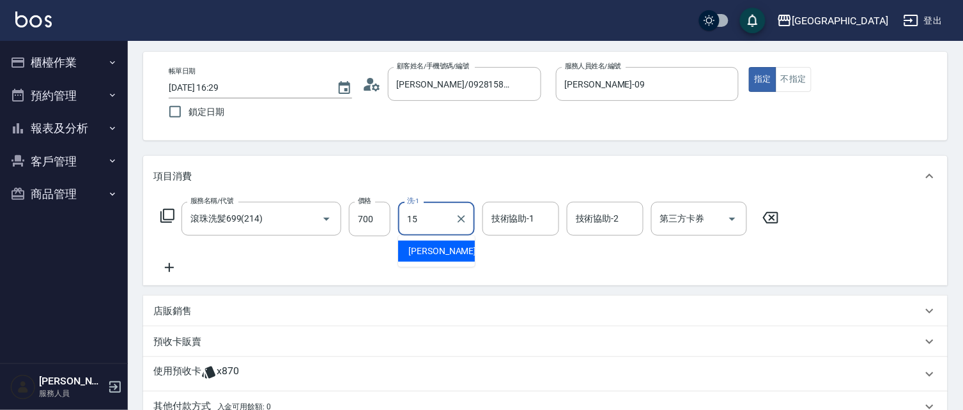
type input "[PERSON_NAME]-15"
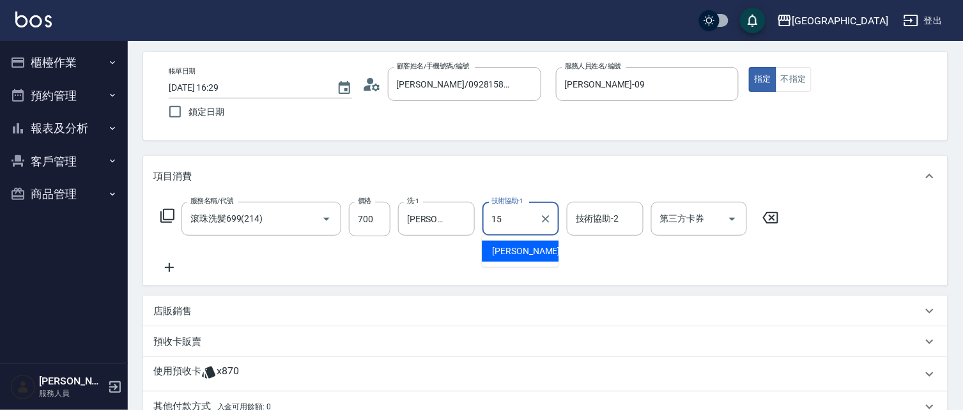
type input "[PERSON_NAME]-15"
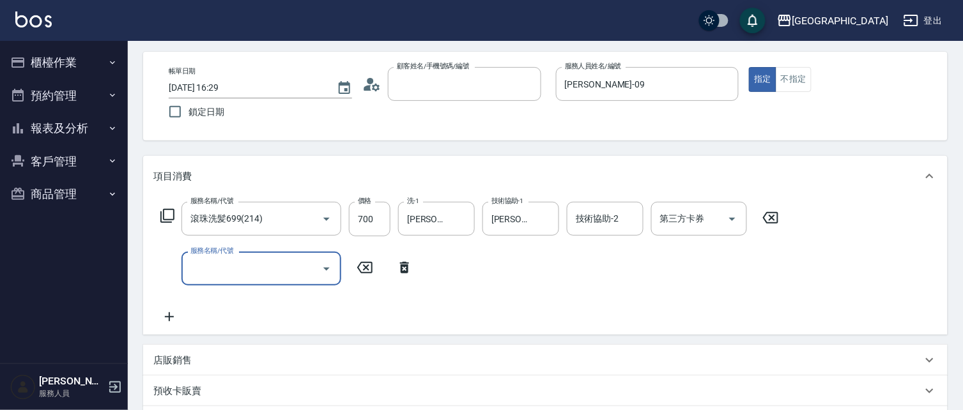
type input "2"
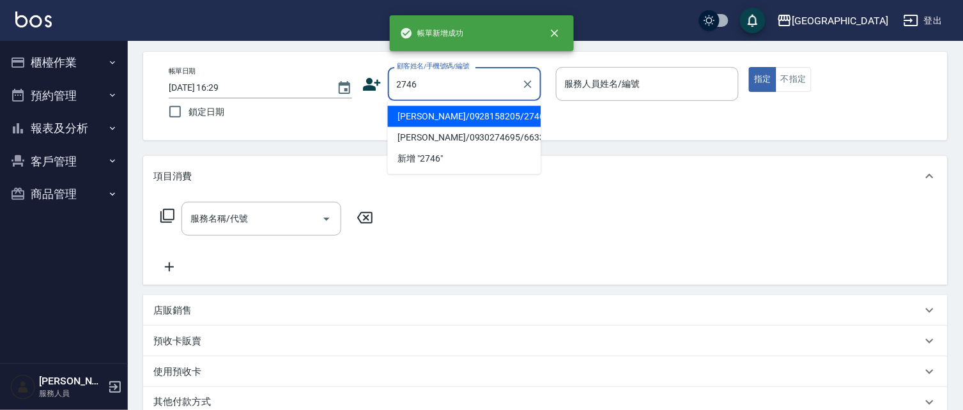
type input "2746"
type input "09"
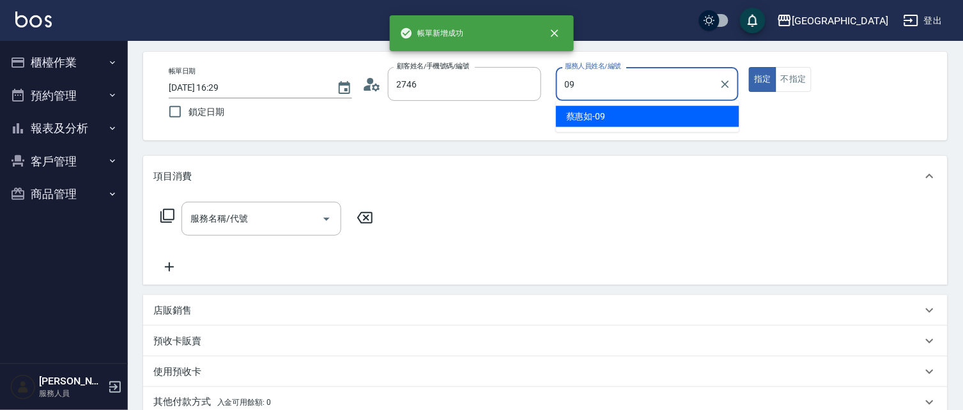
type input "[PERSON_NAME]/0928158205/2746"
type input "[PERSON_NAME]-09"
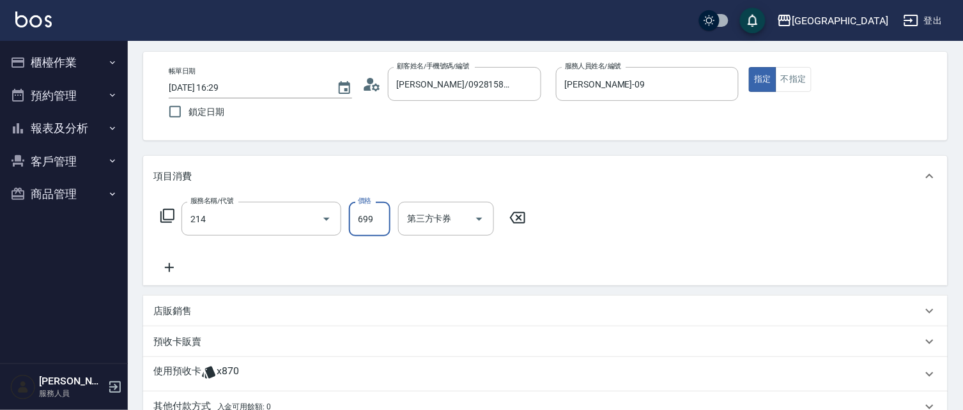
type input "滾珠洗髪699(214)"
type input "700"
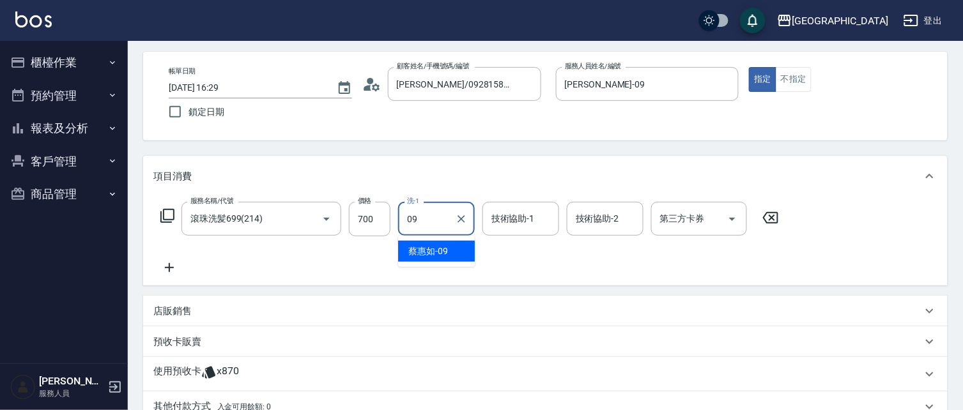
type input "[PERSON_NAME]-09"
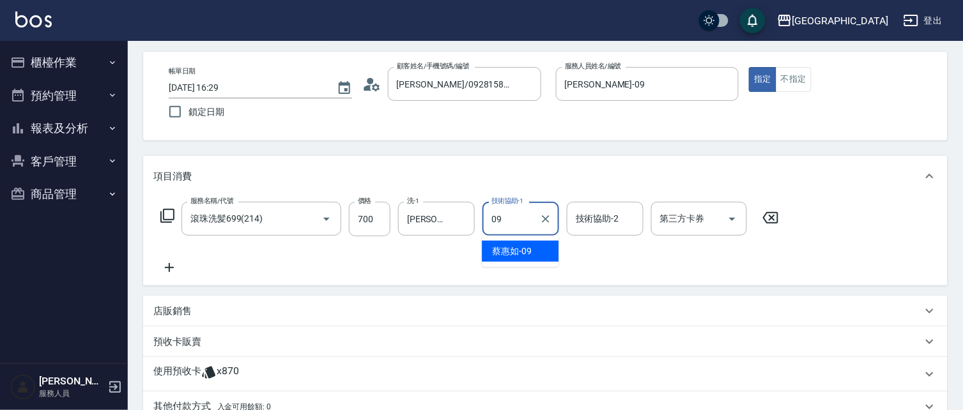
type input "[PERSON_NAME]-09"
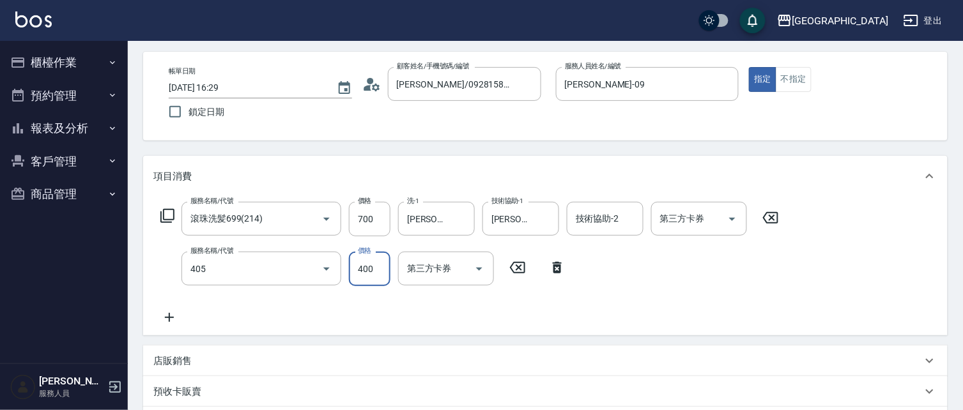
type input "剪髮(400)(405)"
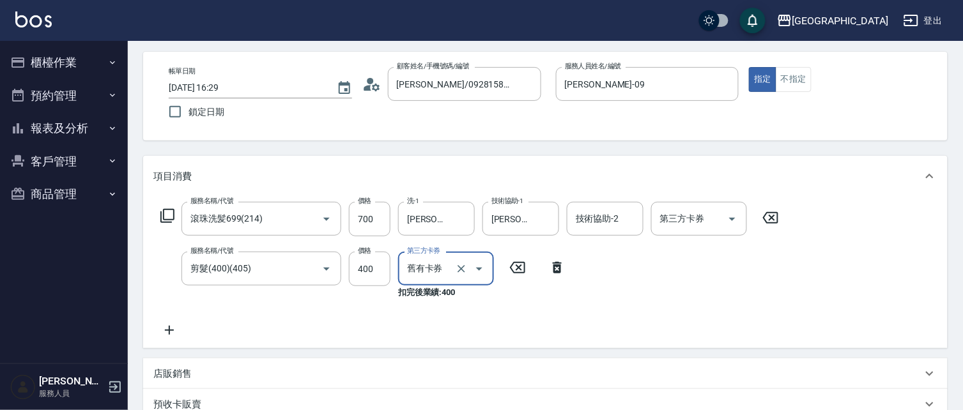
type input "舊有卡券"
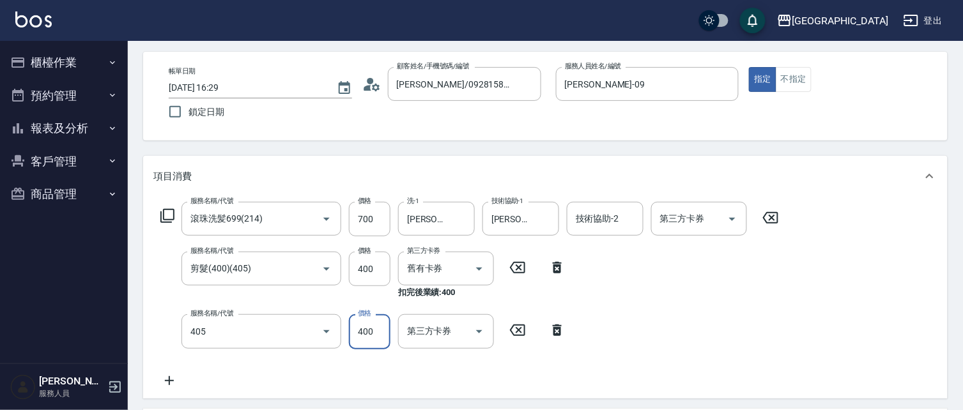
type input "剪髮(400)(405)"
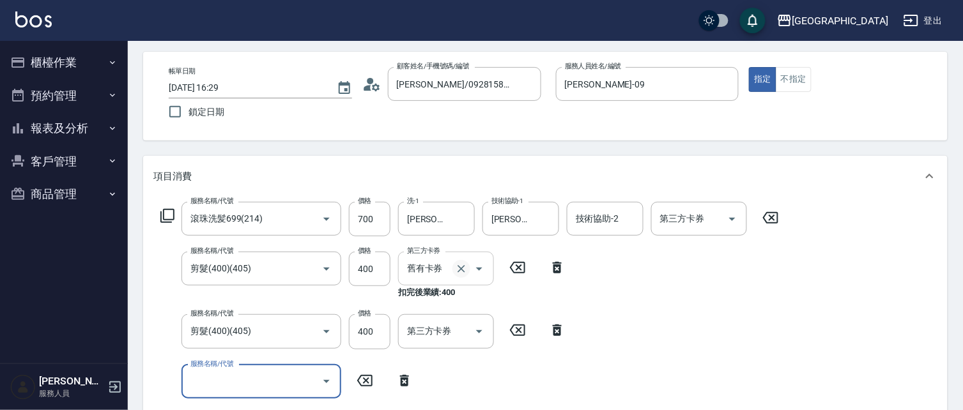
click at [469, 272] on button "Open" at bounding box center [479, 269] width 20 height 20
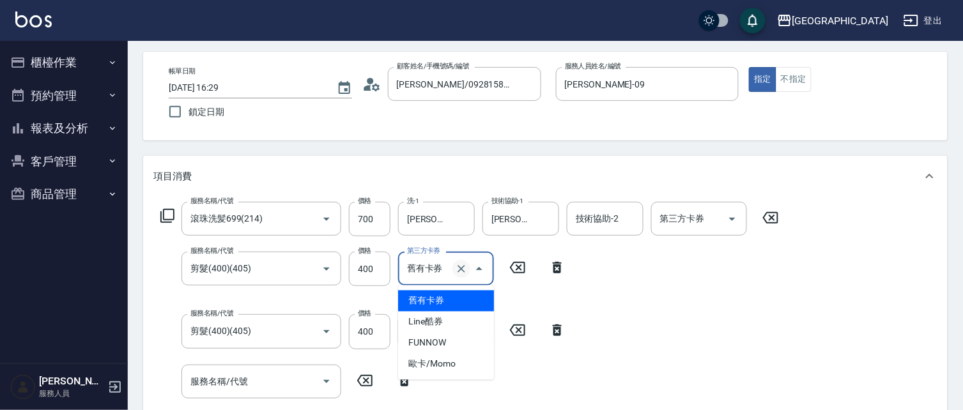
click at [463, 268] on icon "Clear" at bounding box center [461, 269] width 13 height 13
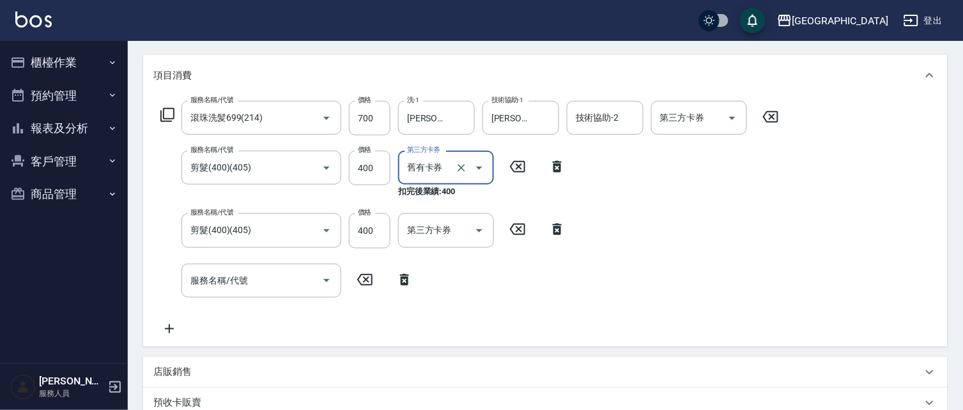
scroll to position [151, 0]
type input "舊有卡券"
click at [455, 171] on icon "Clear" at bounding box center [461, 168] width 13 height 13
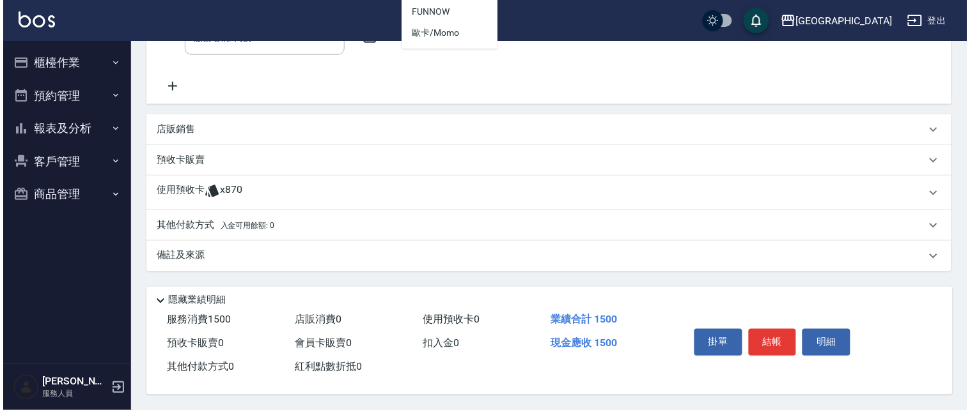
scroll to position [385, 0]
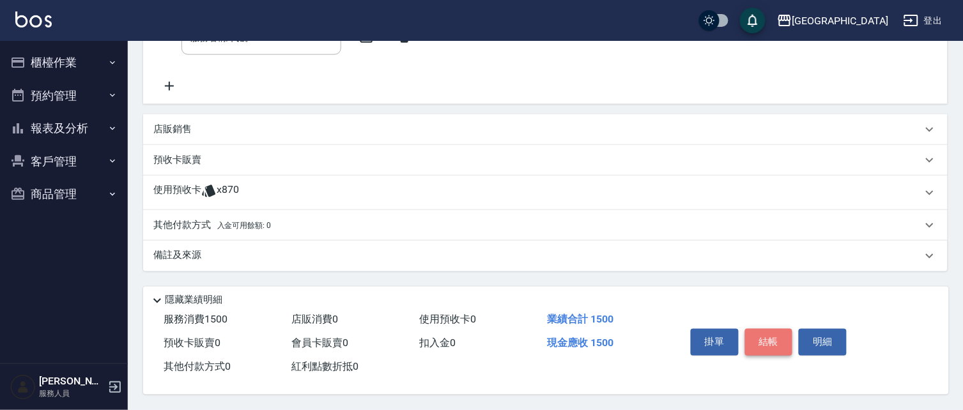
click at [769, 336] on button "結帳" at bounding box center [769, 342] width 48 height 27
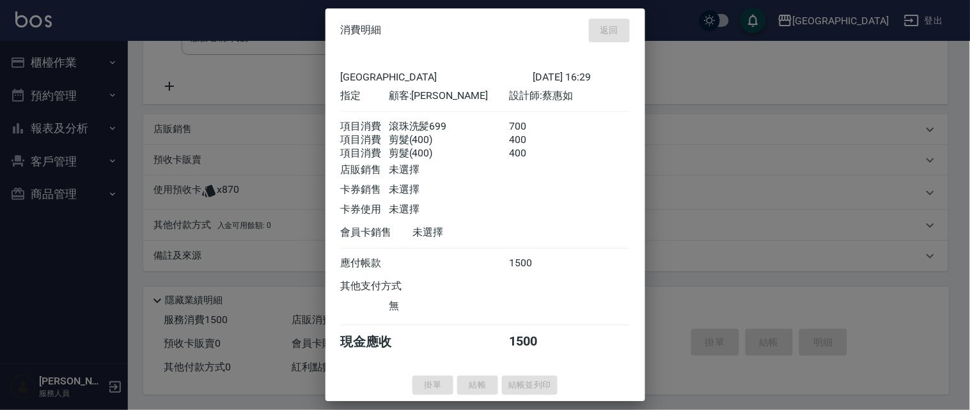
type input "[DATE] 16:30"
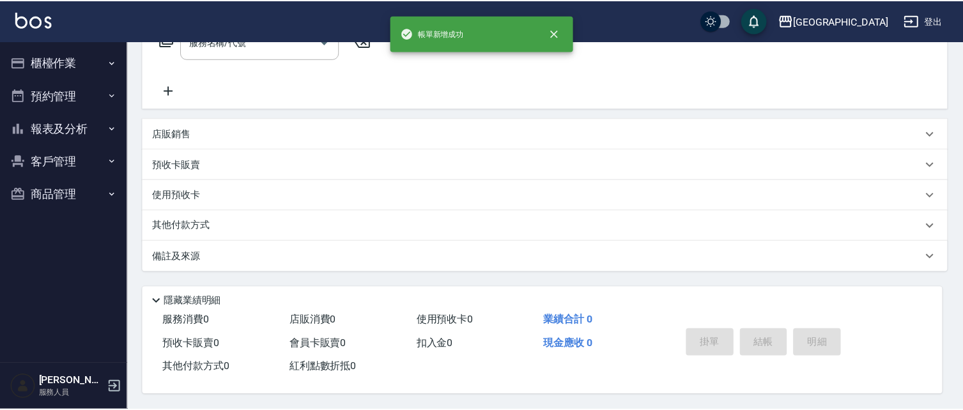
scroll to position [0, 0]
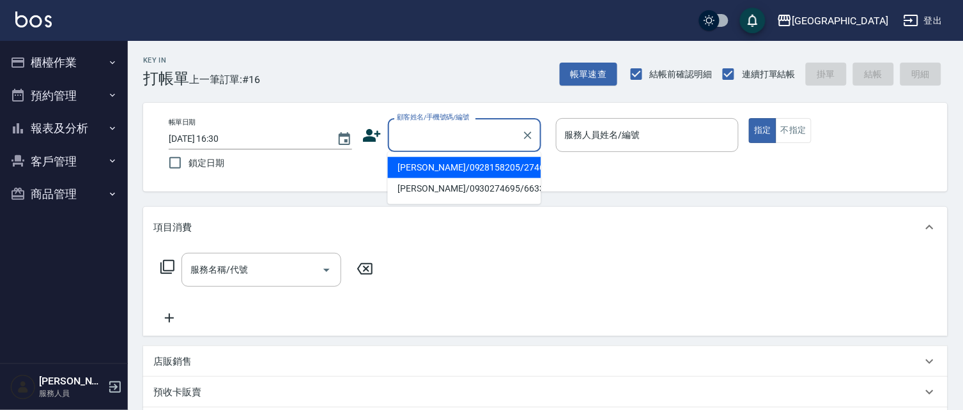
drag, startPoint x: 468, startPoint y: 128, endPoint x: 458, endPoint y: 125, distance: 10.3
click at [465, 128] on input "顧客姓名/手機號碼/編號" at bounding box center [455, 135] width 123 height 22
type input "3126"
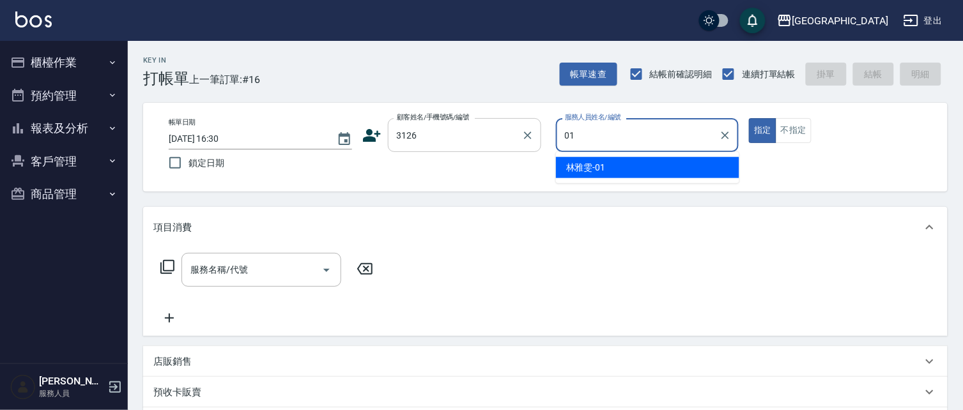
type input "[PERSON_NAME]-01"
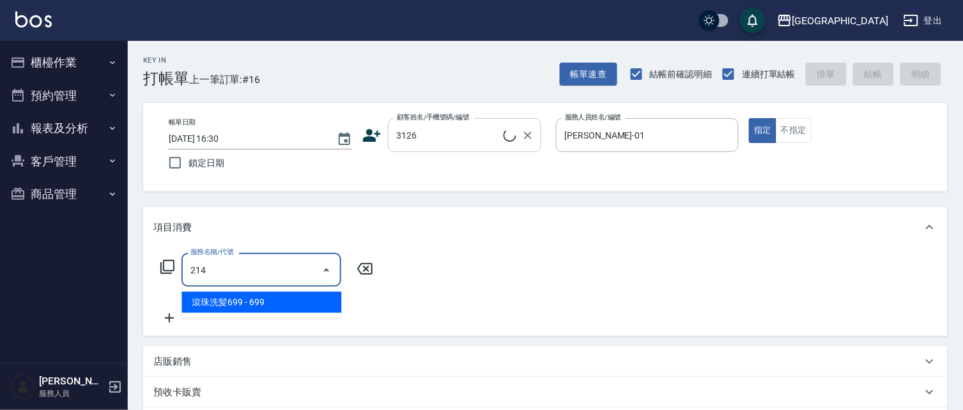
type input "214"
type input "[PERSON_NAME]/0939936367/3126"
type input "滾珠洗髪699(214)"
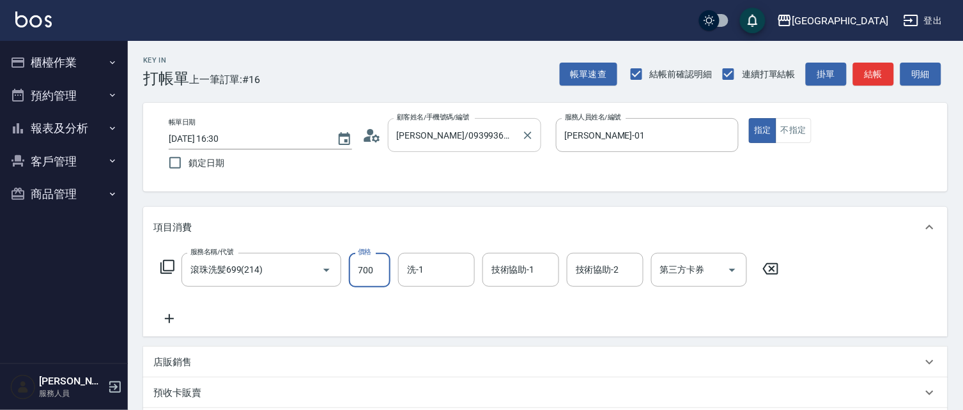
type input "700"
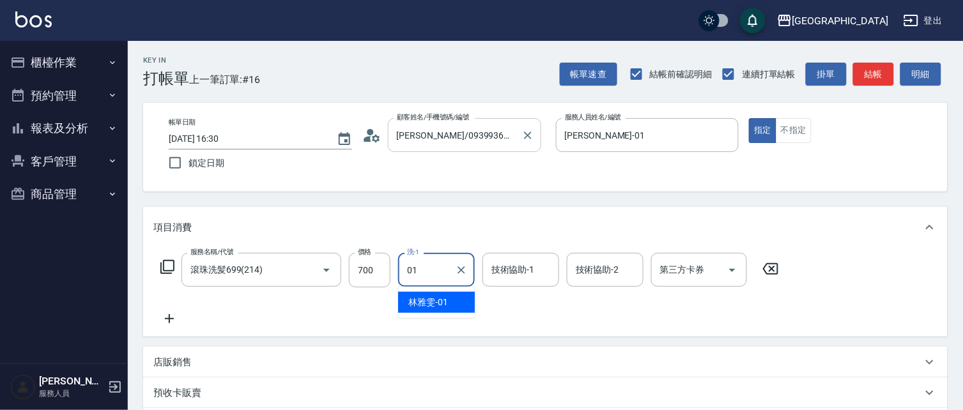
type input "[PERSON_NAME]-01"
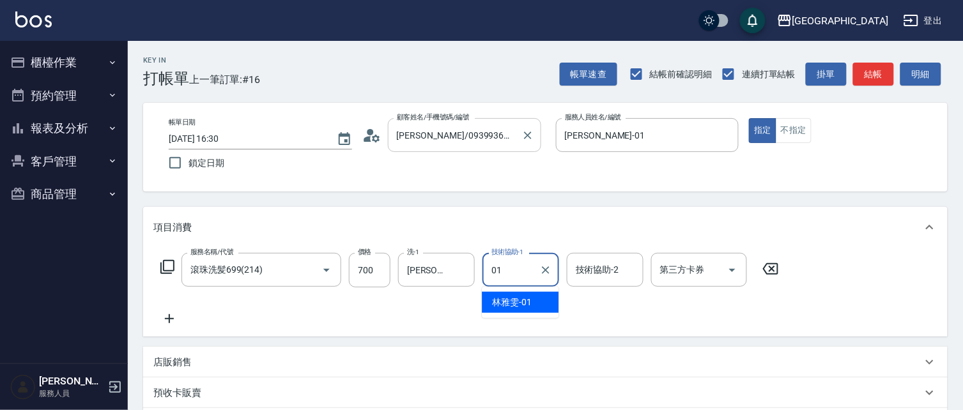
type input "[PERSON_NAME]-01"
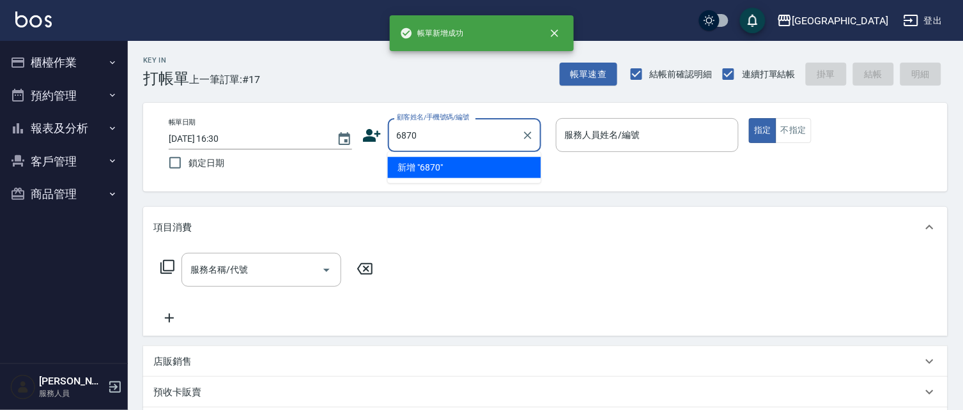
type input "6870"
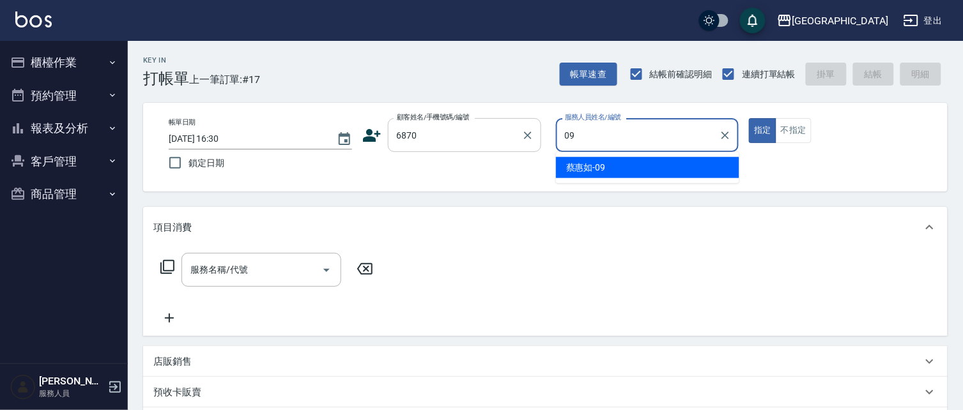
type input "[PERSON_NAME]-09"
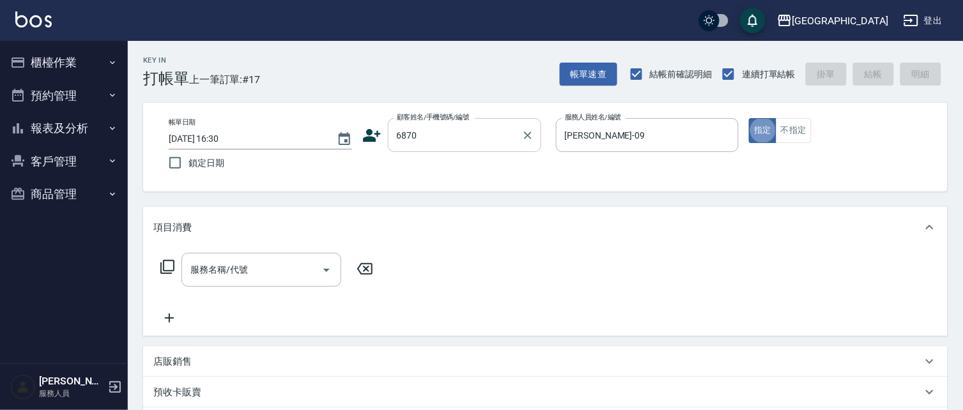
type input "[PERSON_NAME]/0952082292/6870"
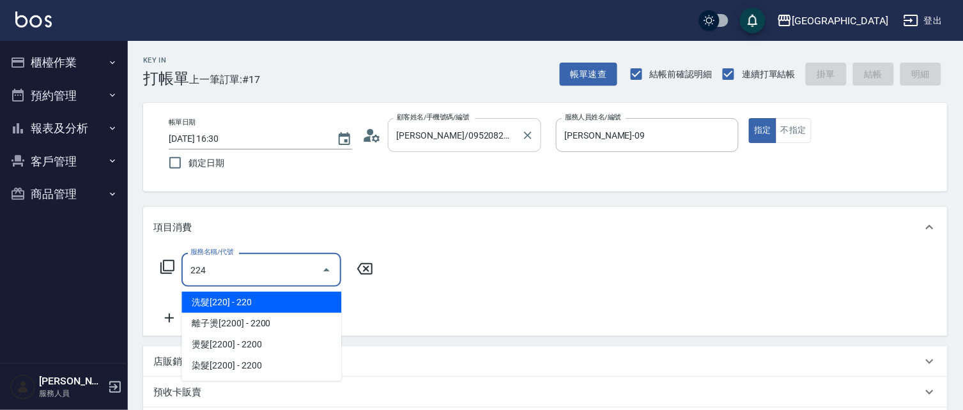
type input "洗髮(卡)230(224)"
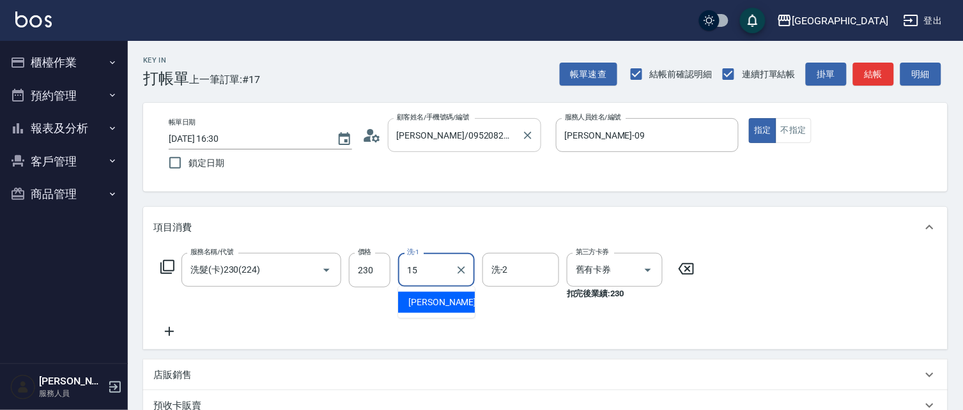
type input "[PERSON_NAME]-15"
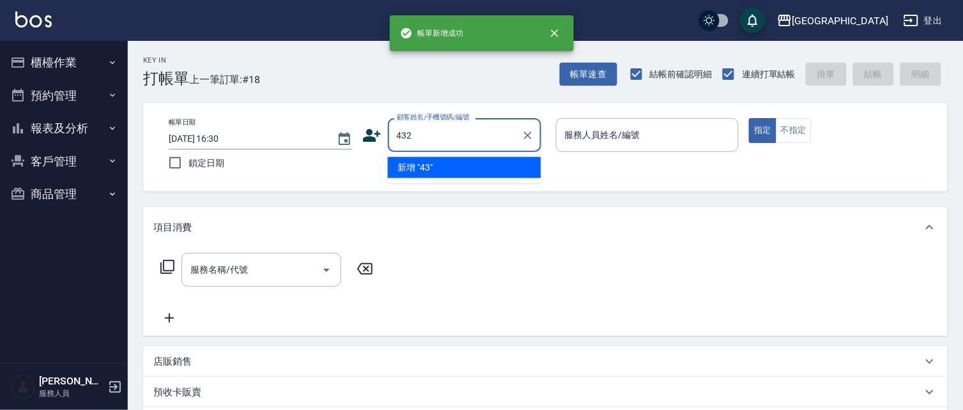
type input "432"
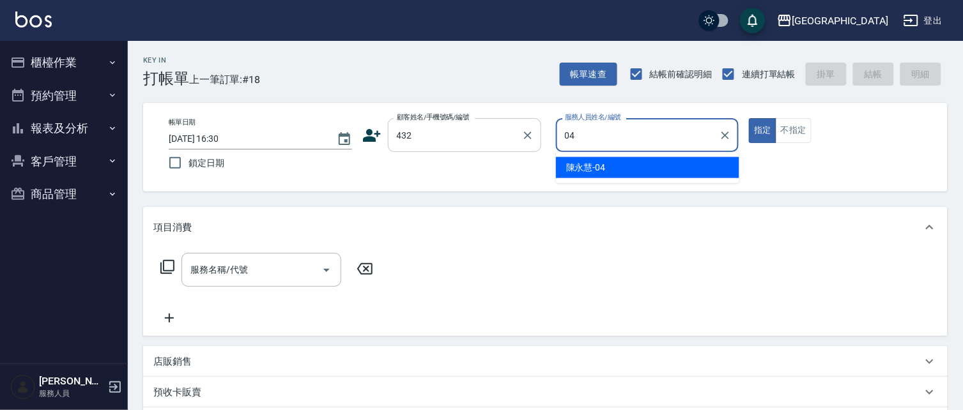
type input "[PERSON_NAME]-04"
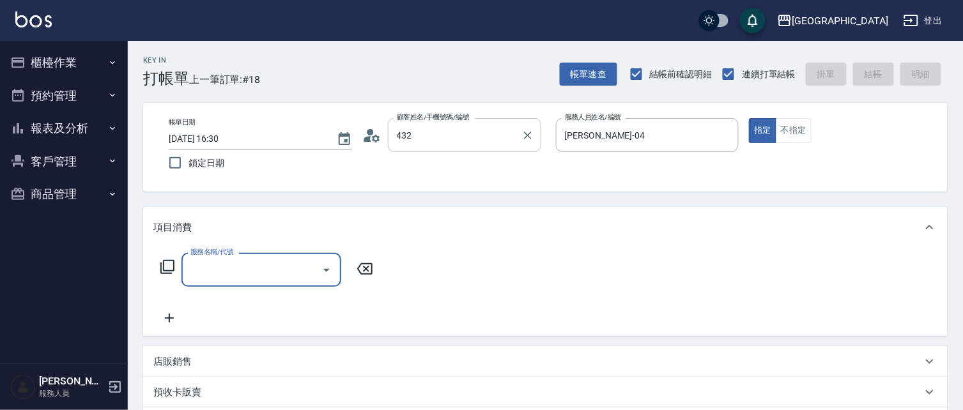
type input "[PERSON_NAME]/27635673/432"
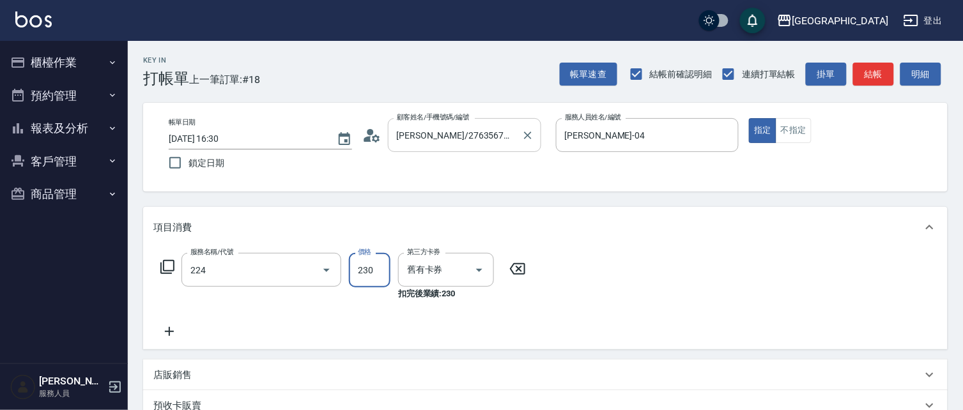
type input "洗髮(卡)230(224)"
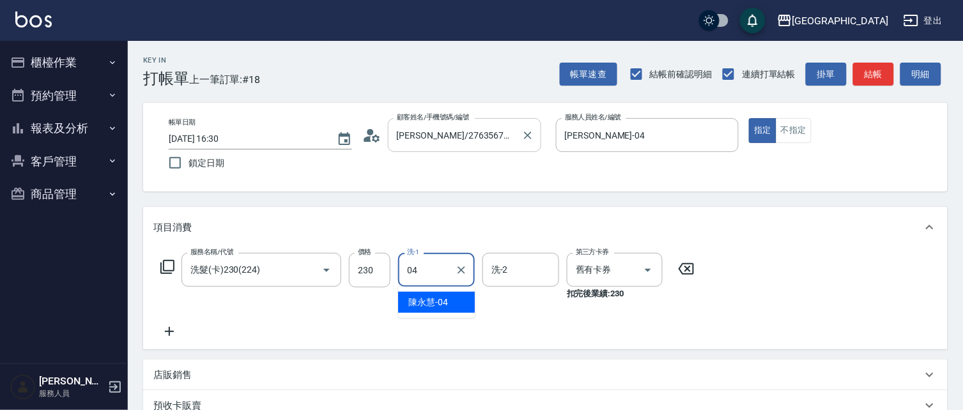
type input "[PERSON_NAME]-04"
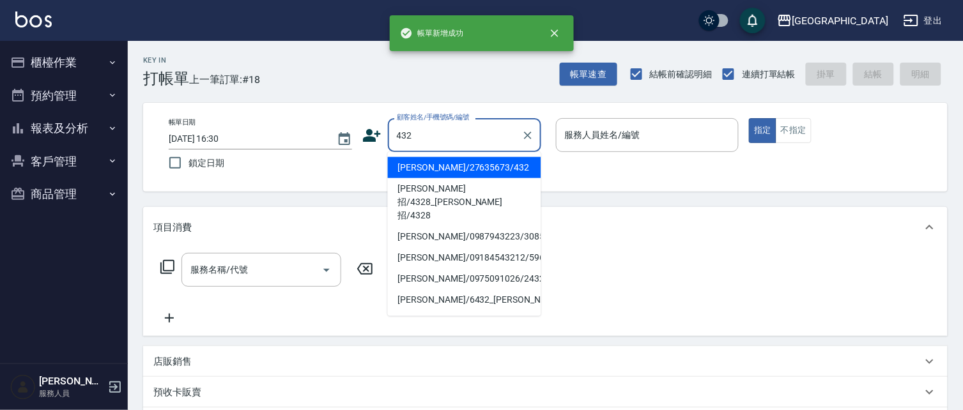
type input "[PERSON_NAME]/27635673/432"
type input "0"
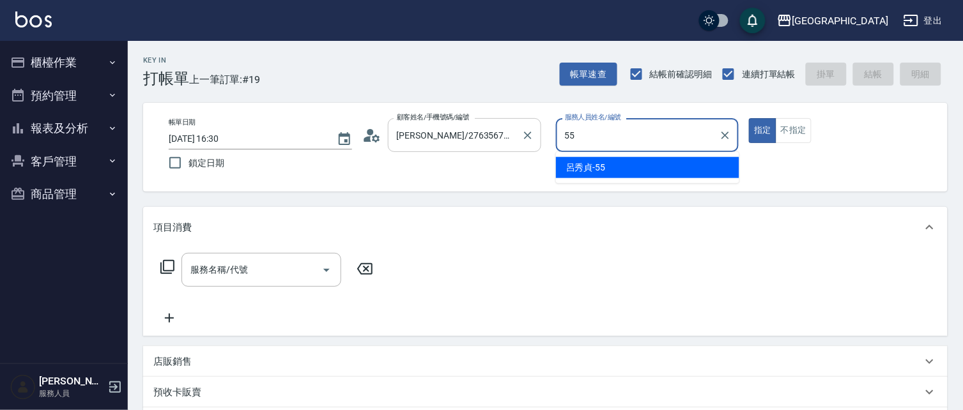
type input "[PERSON_NAME]-55"
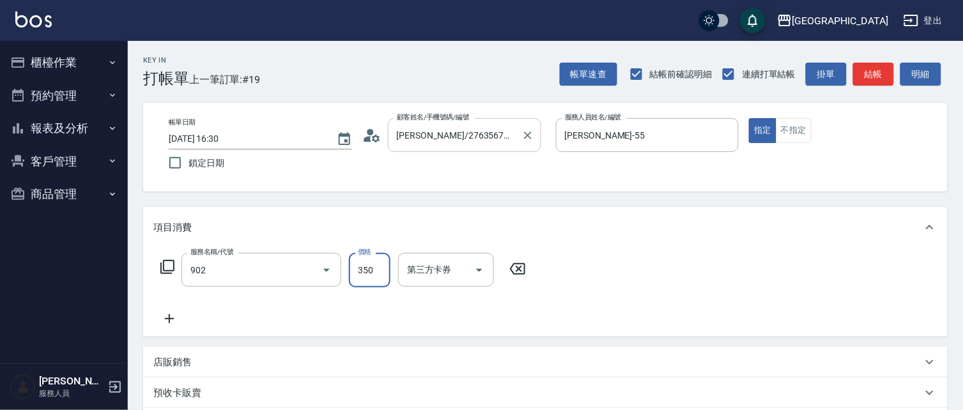
type input "修腳(902)"
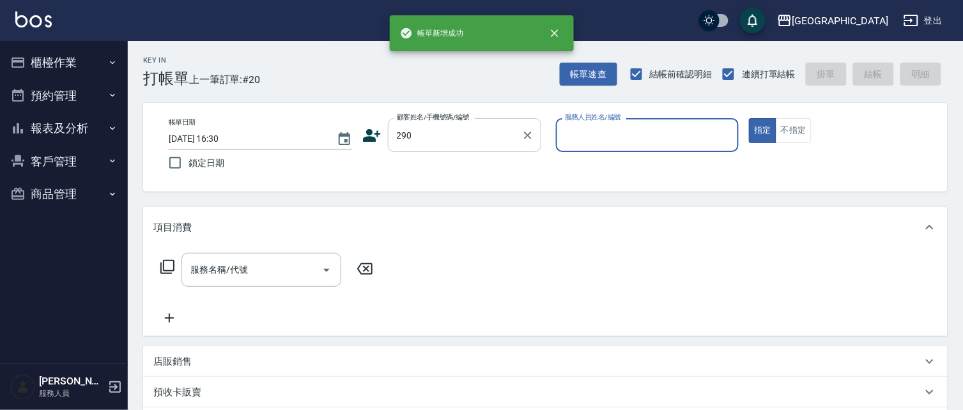
type input "290"
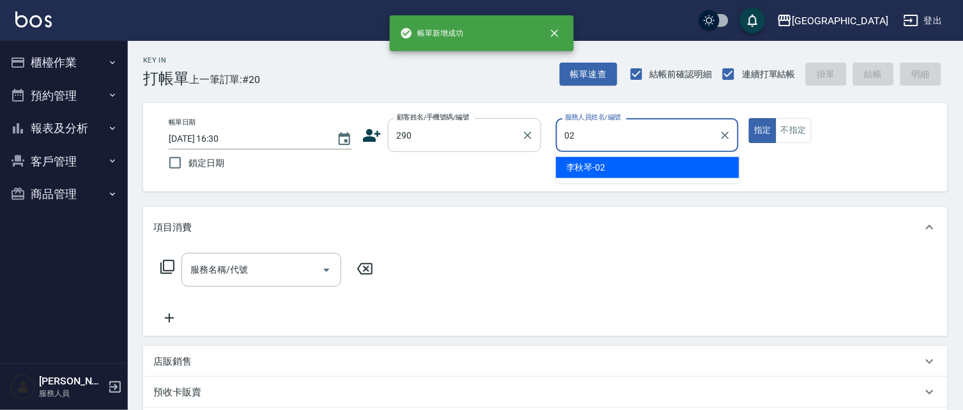
type input "[PERSON_NAME]-02"
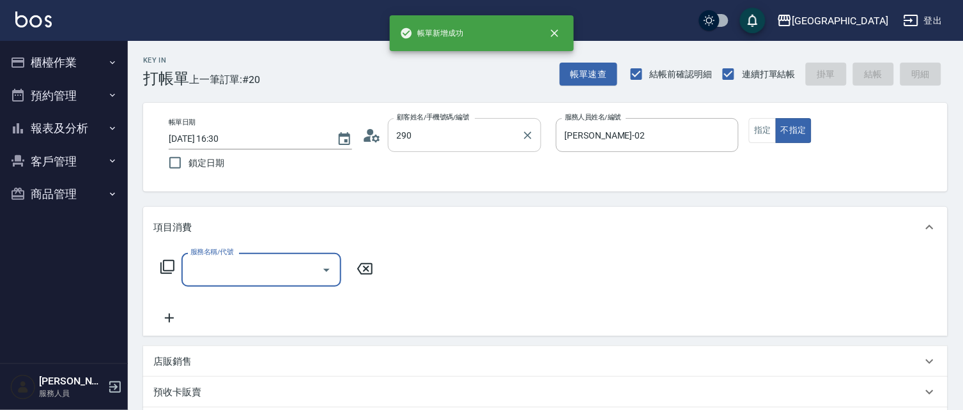
type input "[PERSON_NAME]/0989688802/290"
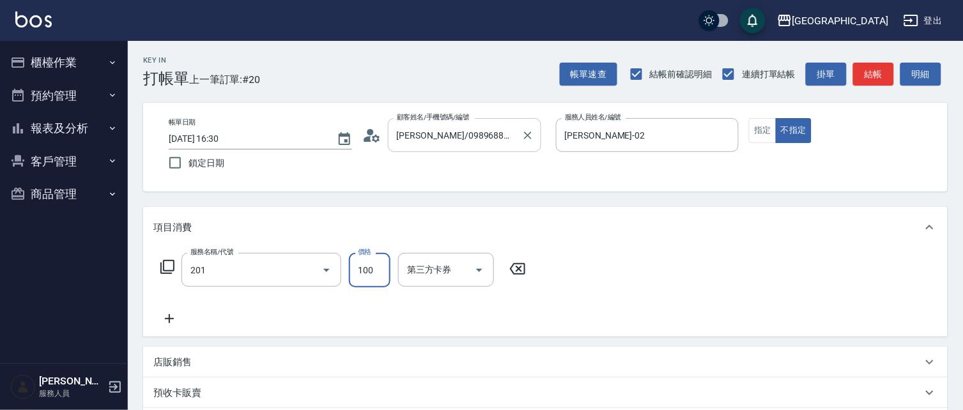
type input "洗髮[100](201)"
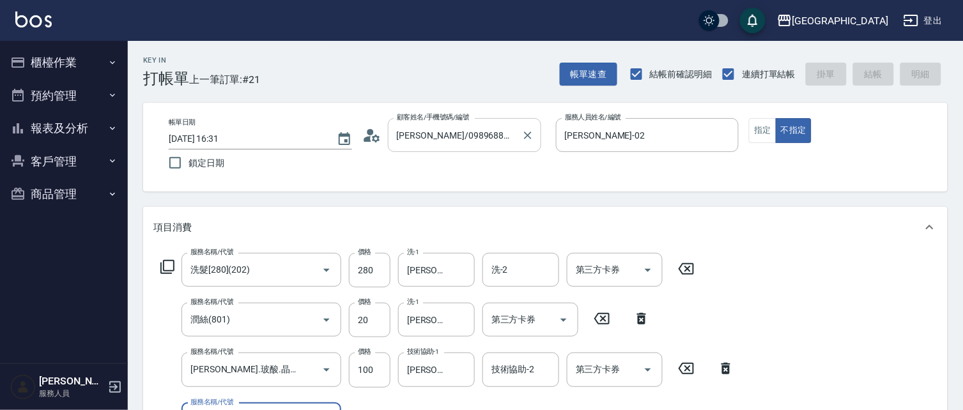
scroll to position [20, 0]
